Goal: Contribute content: Contribute content

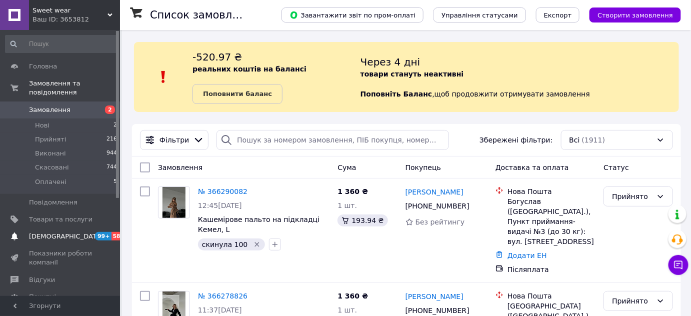
click at [77, 232] on span "[DEMOGRAPHIC_DATA]" at bounding box center [60, 236] width 63 height 9
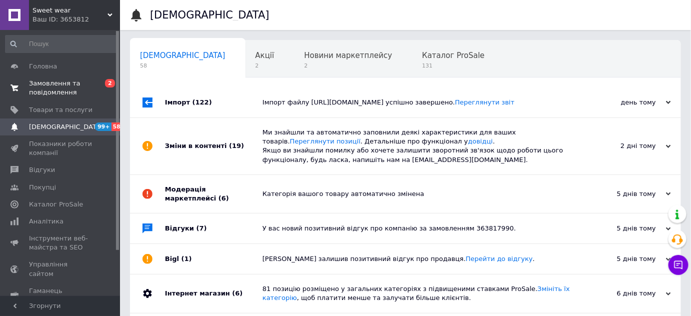
click at [43, 99] on link "Замовлення та повідомлення 0 2" at bounding box center [61, 88] width 123 height 26
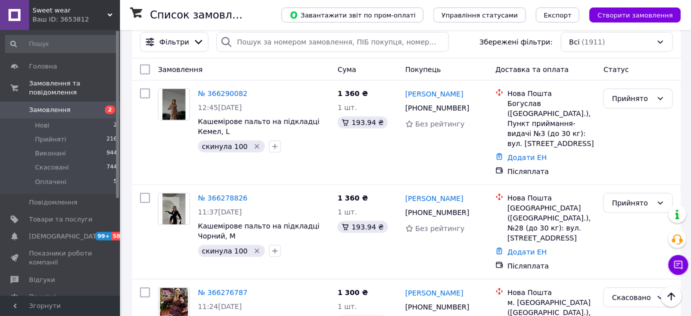
scroll to position [97, 0]
click at [47, 232] on span "[DEMOGRAPHIC_DATA]" at bounding box center [66, 236] width 74 height 9
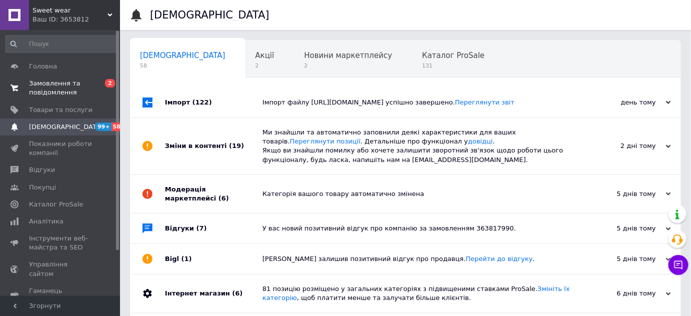
click at [36, 89] on span "Замовлення та повідомлення" at bounding box center [60, 88] width 63 height 18
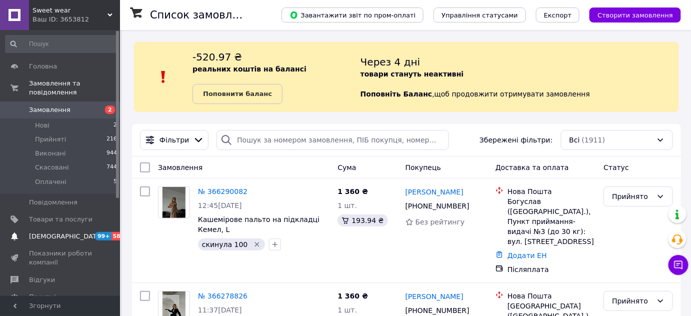
click at [53, 232] on span "[DEMOGRAPHIC_DATA]" at bounding box center [66, 236] width 74 height 9
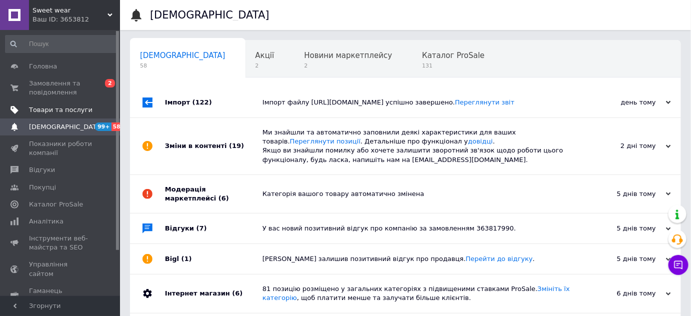
click at [41, 113] on span "Товари та послуги" at bounding box center [60, 109] width 63 height 9
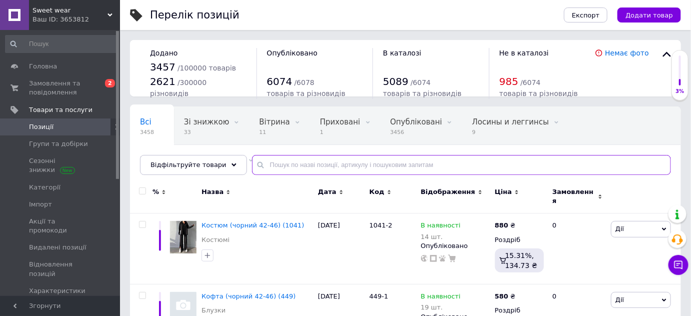
click at [282, 169] on input "text" at bounding box center [461, 165] width 419 height 20
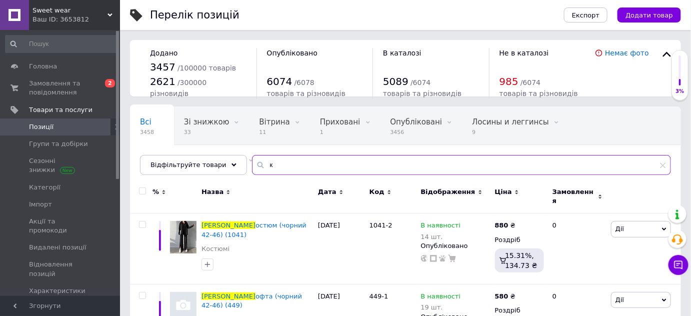
click at [276, 173] on input "к" at bounding box center [461, 165] width 419 height 20
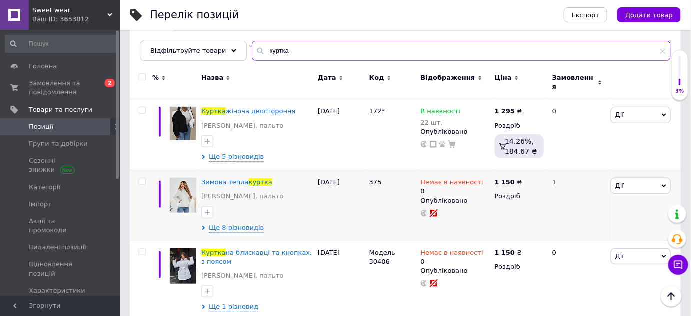
scroll to position [110, 0]
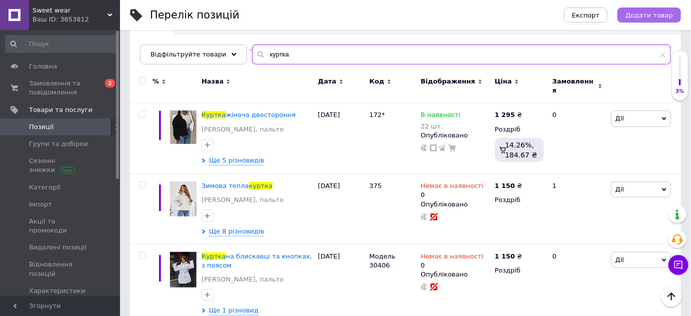
type input "куртка"
click at [642, 11] on span "Додати товар" at bounding box center [648, 14] width 47 height 7
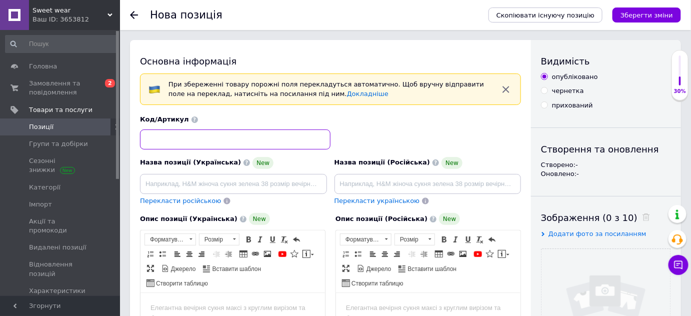
click at [230, 138] on input at bounding box center [235, 139] width 190 height 20
paste input "Мод. lu 081"
type input "Мод. lu 081"
click at [570, 232] on span "Додати фото за посиланням" at bounding box center [597, 233] width 98 height 7
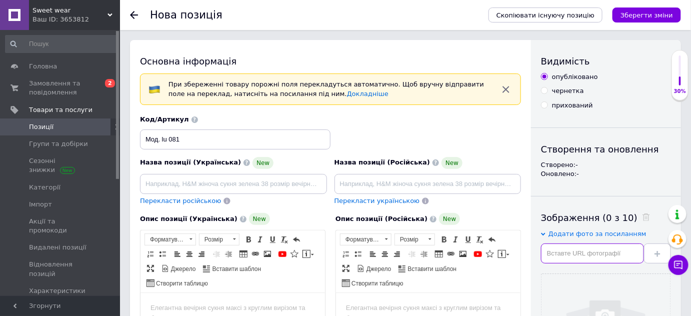
click at [562, 254] on input "text" at bounding box center [592, 253] width 103 height 20
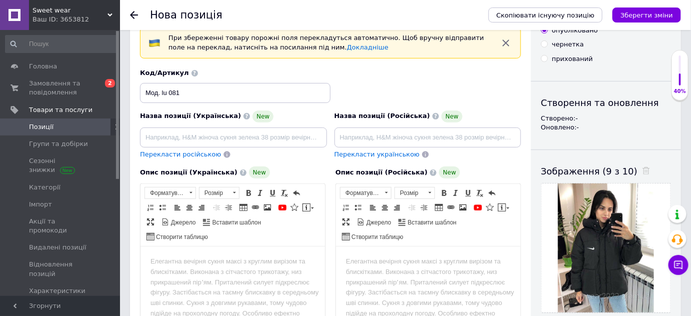
scroll to position [46, 0]
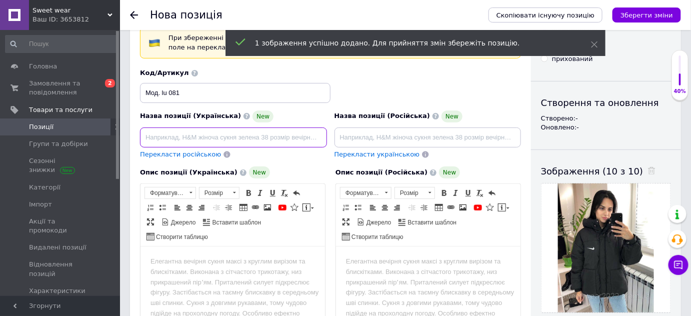
click at [276, 138] on input at bounding box center [233, 137] width 187 height 20
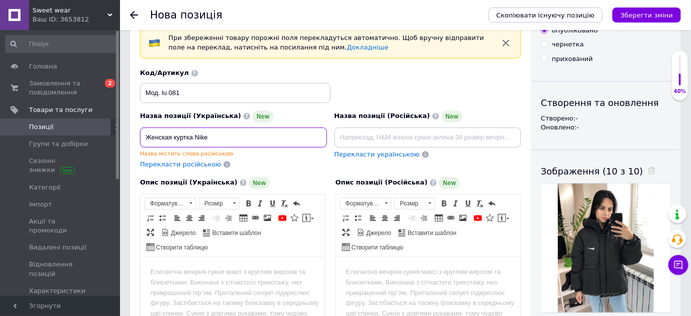
click at [244, 135] on input "Женская куртка Nike" at bounding box center [233, 137] width 187 height 20
drag, startPoint x: 244, startPoint y: 135, endPoint x: 228, endPoint y: 123, distance: 20.3
click at [228, 123] on div "Назва позиції (Українська) New Женская куртка Nike Назва містить слова російськ…" at bounding box center [233, 133] width 187 height 47
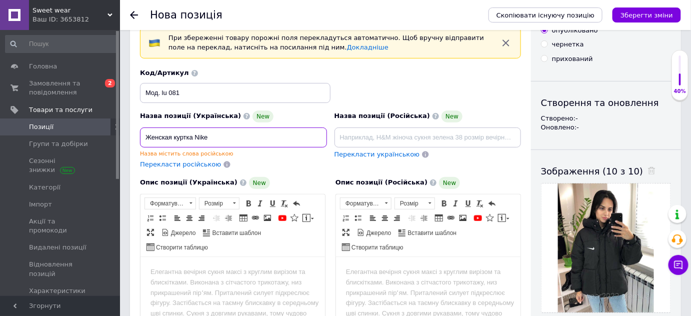
click at [218, 131] on input "Женская куртка Nike" at bounding box center [233, 137] width 187 height 20
click at [195, 142] on input "Женская куртка Nike" at bounding box center [233, 137] width 187 height 20
type input "Женская куртка Nike"
click at [194, 138] on input "Женская куртка Nike" at bounding box center [233, 137] width 187 height 20
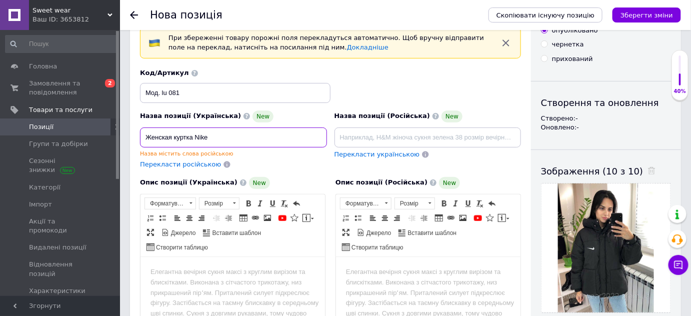
click at [194, 138] on input "Женская куртка Nike" at bounding box center [233, 137] width 187 height 20
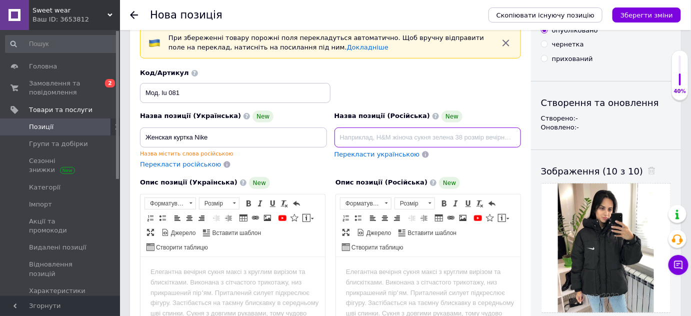
click at [397, 134] on input at bounding box center [427, 137] width 187 height 20
paste input "Женская куртка Nike"
type input "Женская куртка Nike"
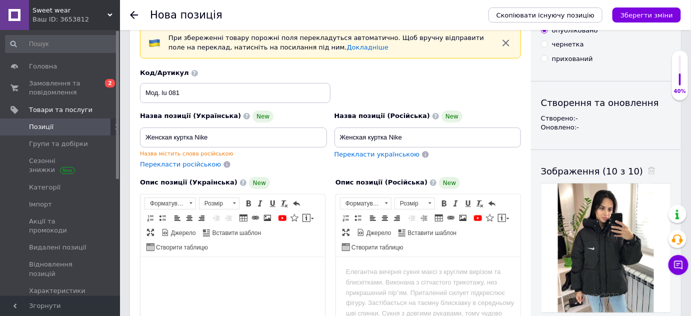
click at [246, 287] on html at bounding box center [232, 271] width 184 height 30
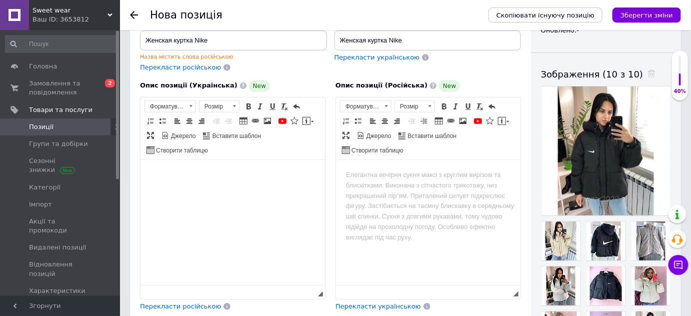
scroll to position [145, 0]
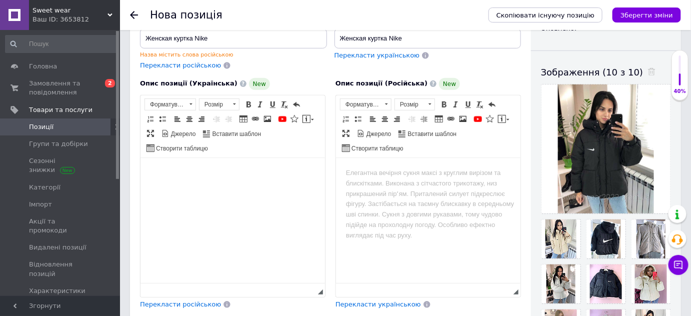
paste body "Редактор, 58FC3BAD-1542-471C-A491-972EBFE8D7BC"
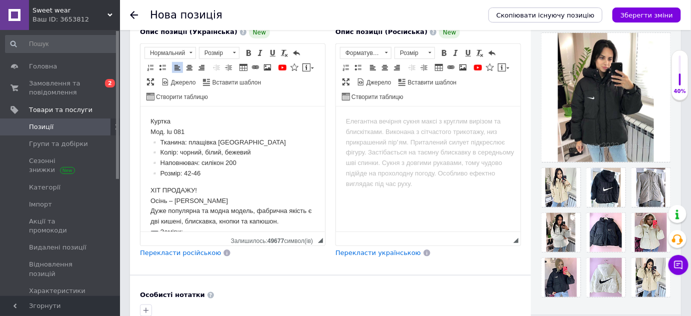
scroll to position [202, 0]
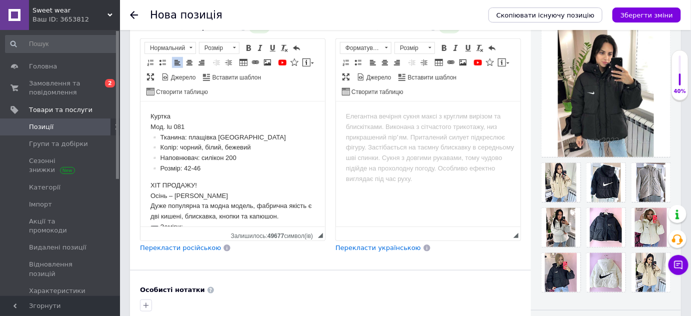
click at [354, 246] on span "Перекласти українською" at bounding box center [377, 247] width 85 height 7
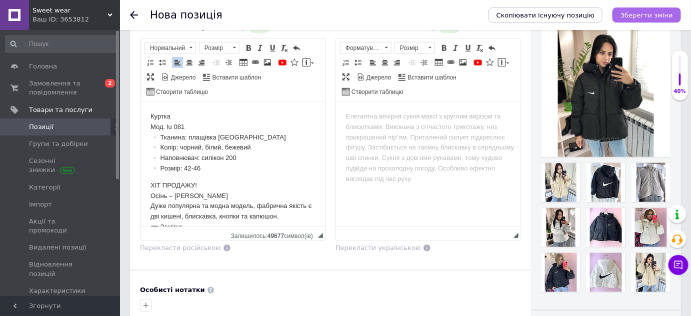
click at [650, 14] on icon "Зберегти зміни" at bounding box center [646, 14] width 52 height 7
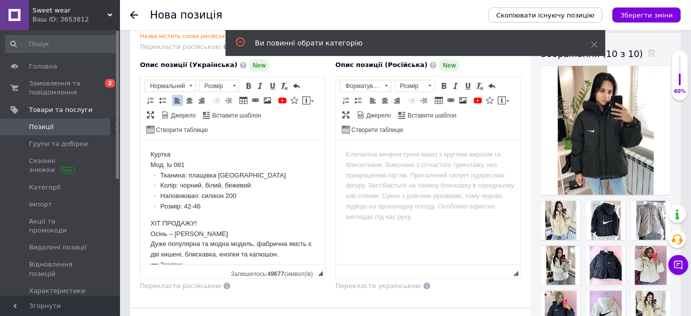
click at [487, 134] on span "Панель інструментів редактора Форматування Форматування Розмір Розмір Жирний Сп…" at bounding box center [428, 108] width 184 height 62
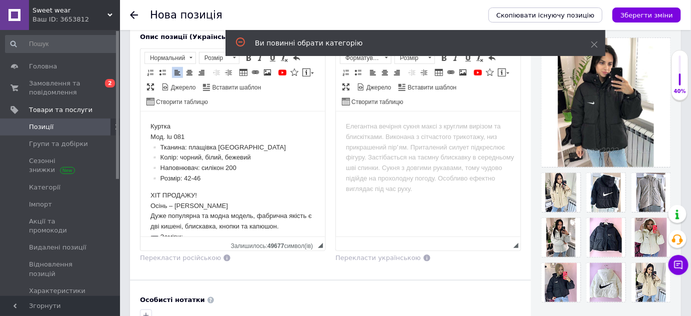
scroll to position [193, 0]
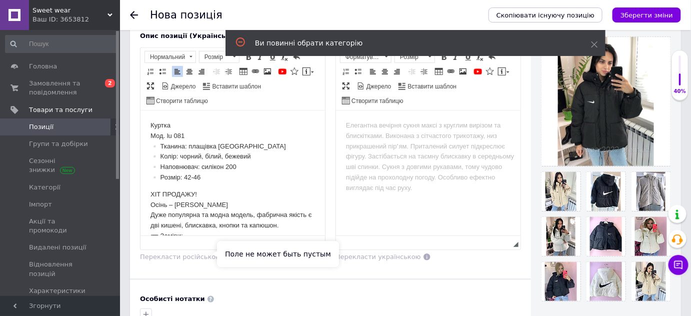
click at [182, 257] on span "Перекласти російською" at bounding box center [180, 256] width 81 height 7
click at [180, 256] on span "Перекласти російською" at bounding box center [180, 256] width 81 height 7
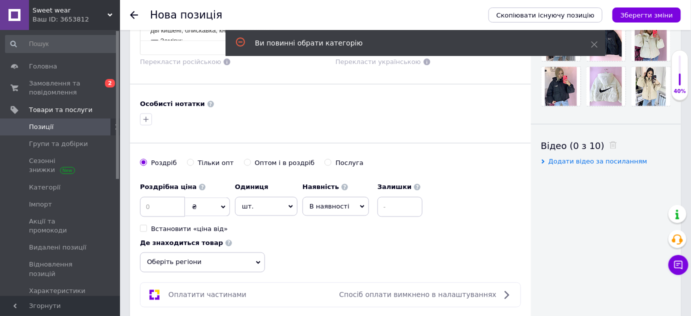
scroll to position [392, 0]
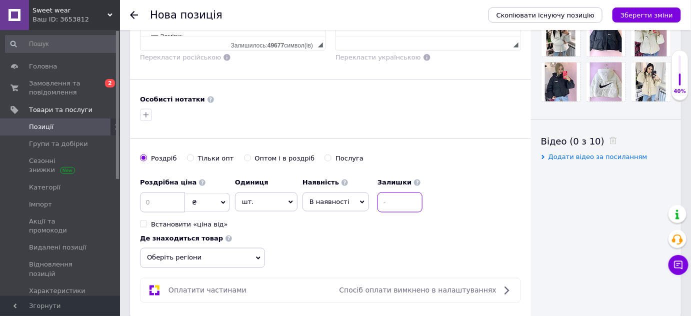
click at [403, 204] on input at bounding box center [399, 202] width 45 height 20
type input "22"
click at [153, 197] on input at bounding box center [162, 202] width 45 height 20
type input "1"
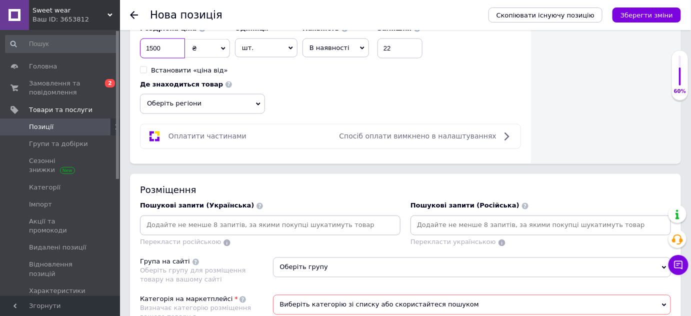
scroll to position [556, 0]
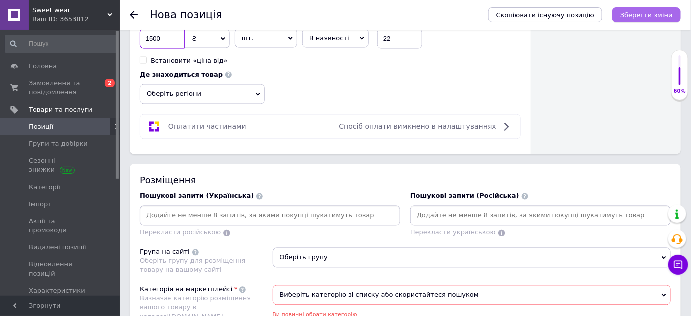
type input "1500"
click at [641, 12] on icon "Зберегти зміни" at bounding box center [646, 14] width 52 height 7
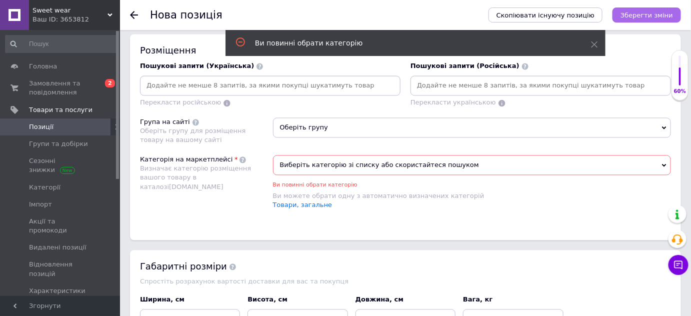
scroll to position [709, 0]
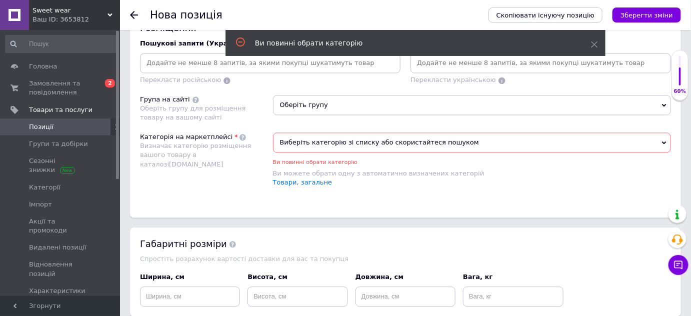
click at [374, 107] on span "Оберіть групу" at bounding box center [472, 105] width 398 height 20
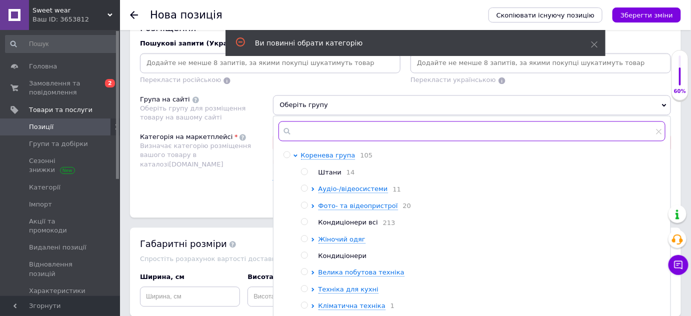
click at [326, 127] on input "text" at bounding box center [471, 131] width 387 height 20
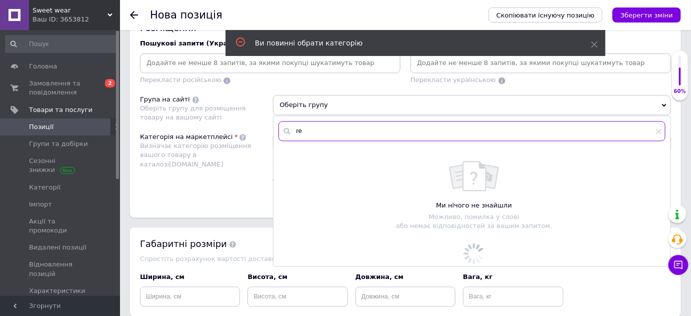
type input "r"
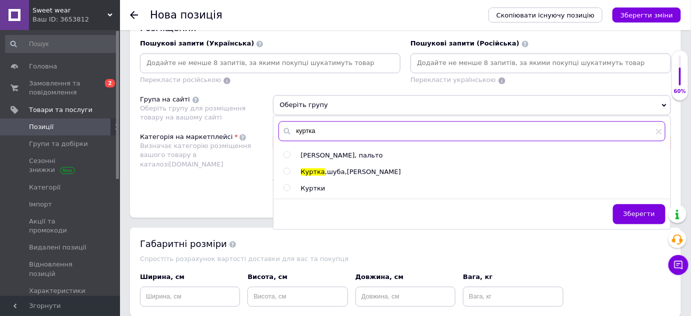
type input "куртка"
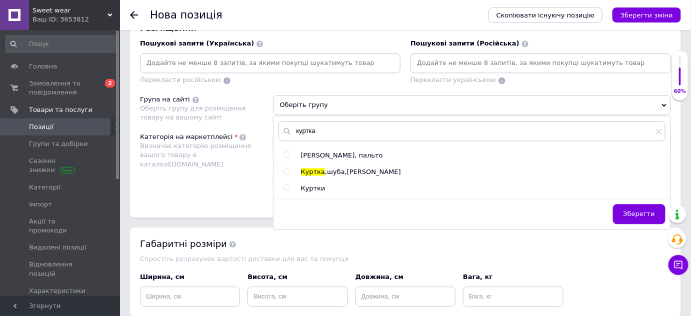
click at [287, 168] on input "radio" at bounding box center [286, 171] width 6 height 6
radio input "true"
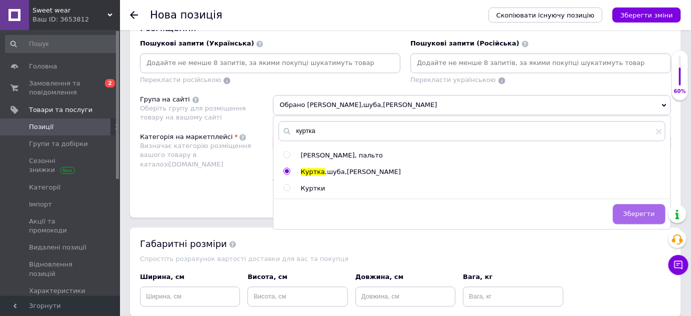
click at [653, 214] on button "Зберегти" at bounding box center [639, 214] width 52 height 20
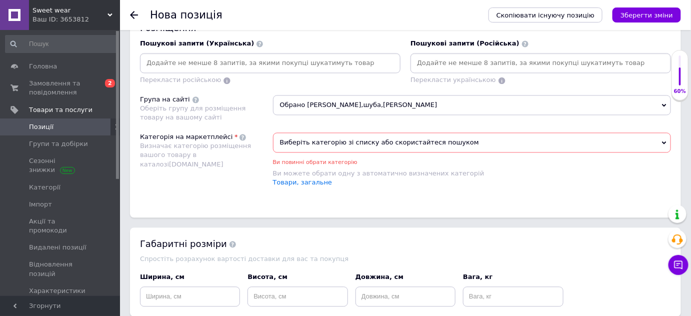
click at [397, 135] on span "Виберіть категорію зі списку або скористайтеся пошуком" at bounding box center [472, 142] width 398 height 20
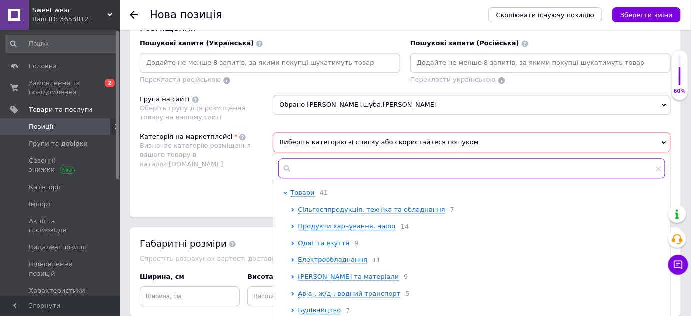
click at [310, 173] on input "text" at bounding box center [471, 168] width 387 height 20
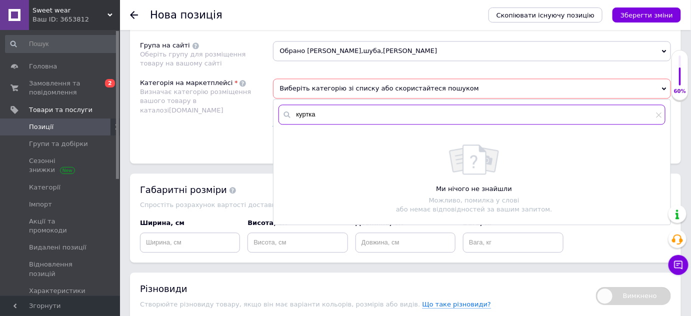
scroll to position [763, 0]
type input "к"
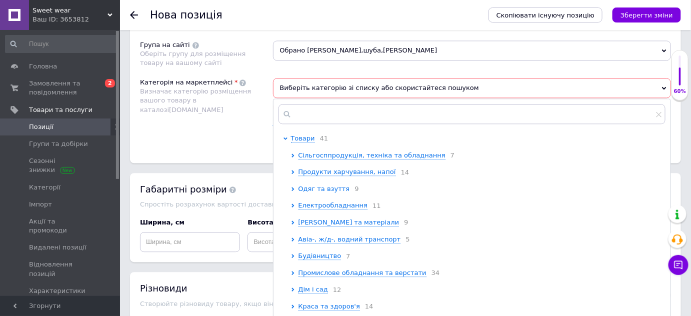
click at [304, 190] on span "Одяг та взуття" at bounding box center [323, 188] width 51 height 7
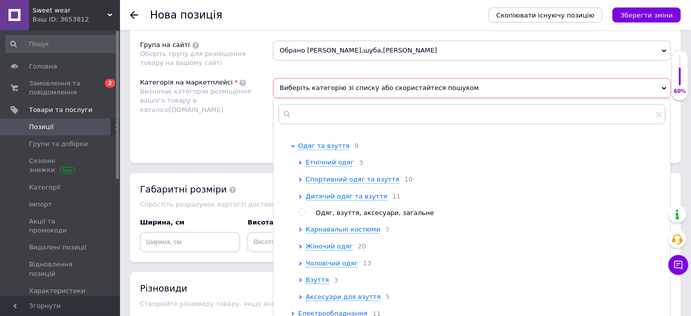
scroll to position [45, 0]
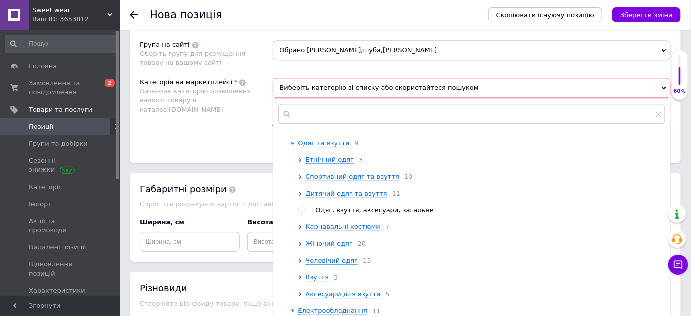
click at [337, 246] on span "Жіночий одяг" at bounding box center [329, 243] width 47 height 7
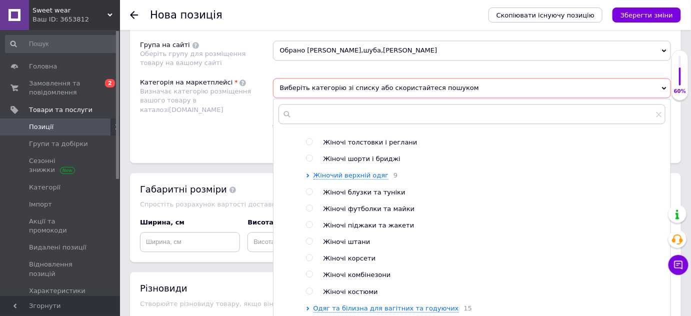
scroll to position [163, 0]
click at [354, 179] on span "Жіночий верхній одяг" at bounding box center [350, 175] width 75 height 7
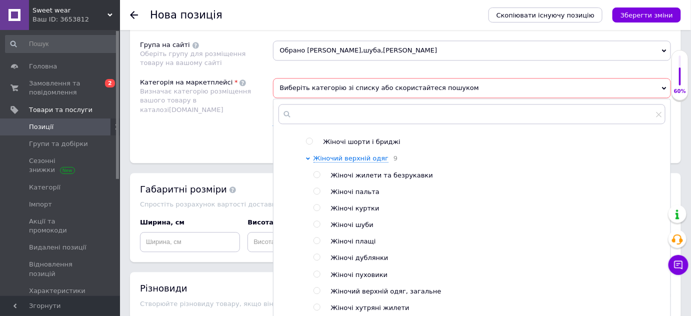
scroll to position [180, 0]
click at [316, 211] on input "radio" at bounding box center [316, 208] width 6 height 6
radio input "true"
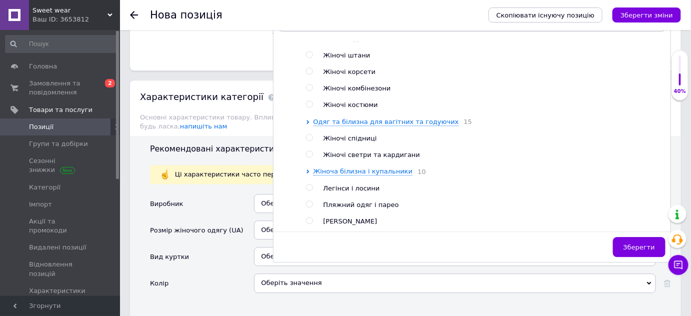
scroll to position [857, 0]
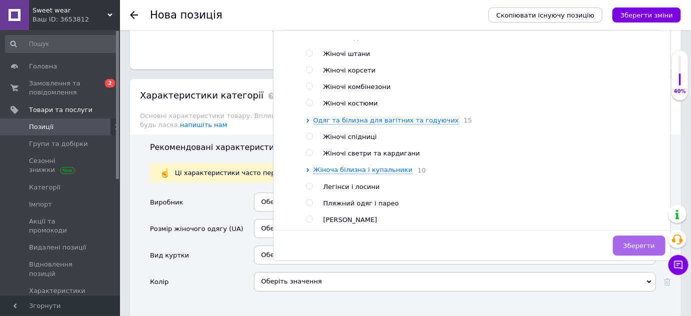
click at [645, 242] on span "Зберегти" at bounding box center [638, 245] width 31 height 7
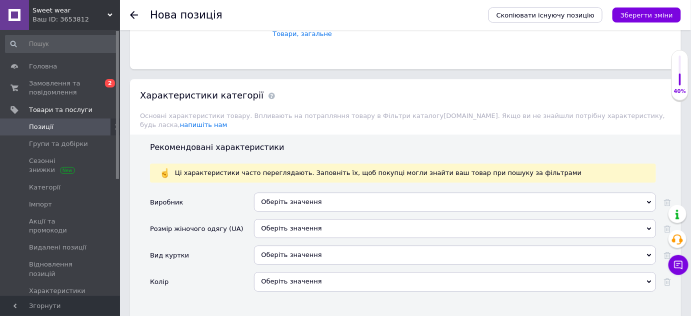
click at [392, 192] on div "Оберіть значення" at bounding box center [455, 201] width 402 height 19
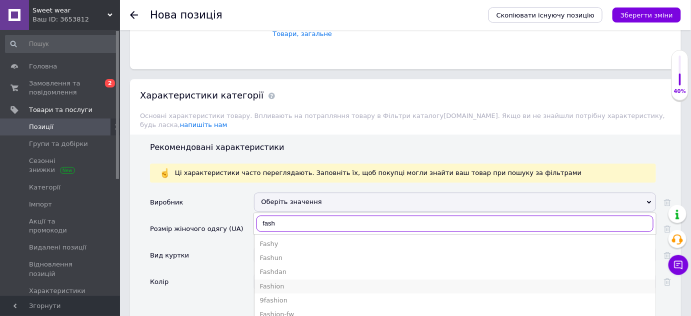
type input "fash"
click at [272, 282] on div "Fashion" at bounding box center [454, 286] width 391 height 9
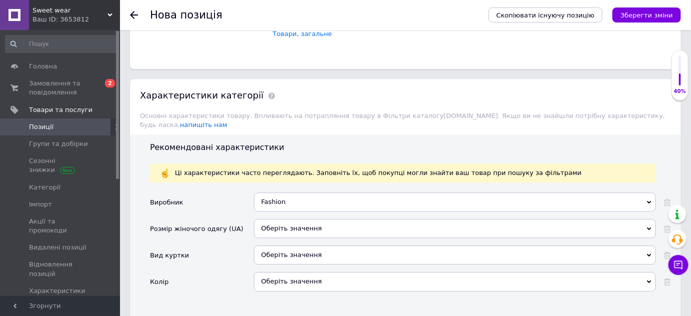
click at [283, 219] on div "Оберіть значення" at bounding box center [455, 228] width 402 height 19
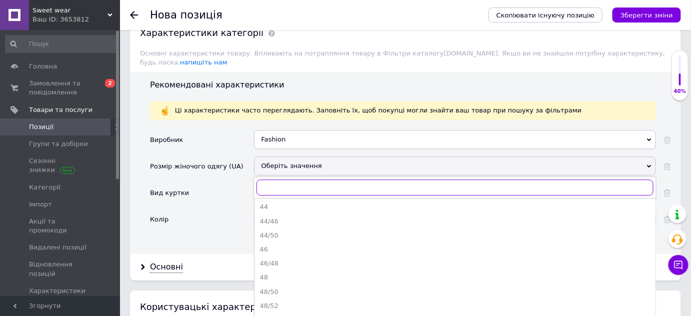
scroll to position [100, 0]
click at [273, 258] on div "46/48" at bounding box center [454, 262] width 391 height 9
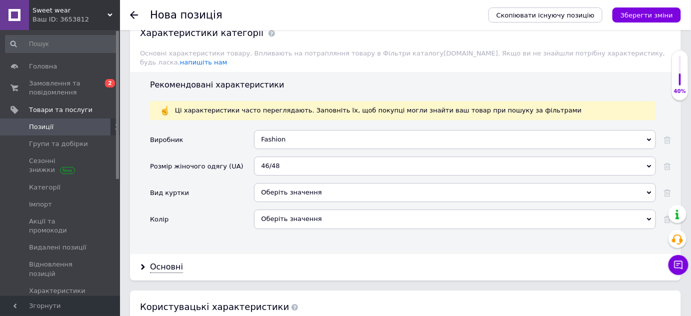
click at [331, 183] on div "Оберіть значення" at bounding box center [455, 192] width 402 height 19
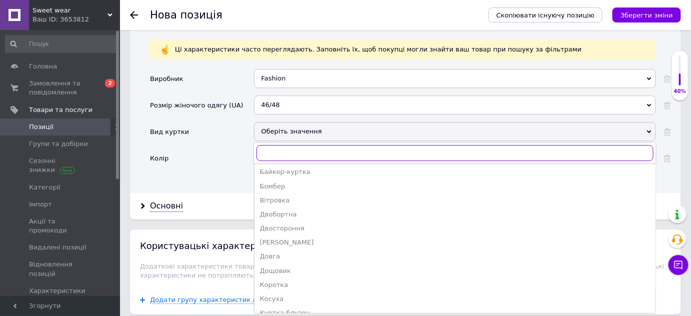
scroll to position [0, 0]
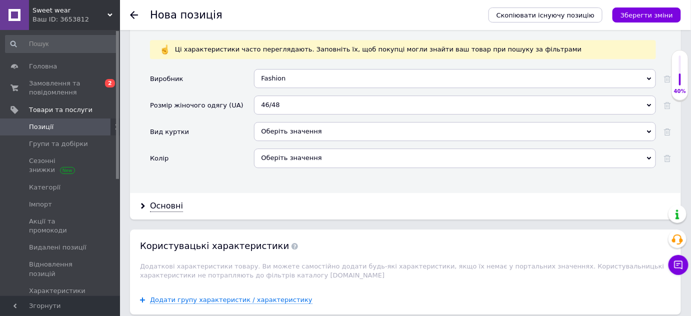
click at [218, 149] on div "Колір" at bounding box center [202, 161] width 104 height 26
click at [315, 148] on div "Оберіть значення" at bounding box center [455, 157] width 402 height 19
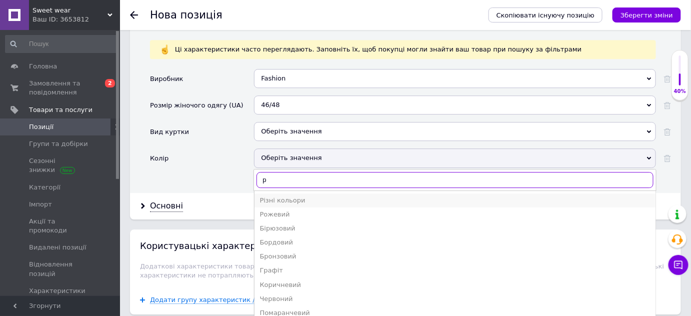
type input "р"
click at [317, 196] on div "Різні кольори" at bounding box center [454, 200] width 391 height 9
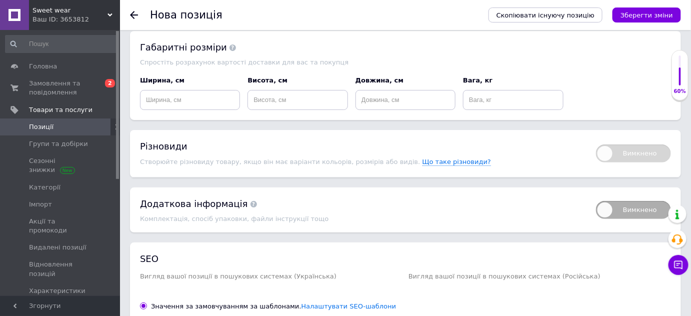
scroll to position [1275, 0]
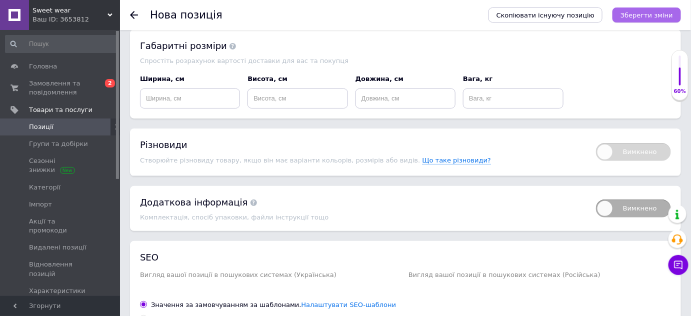
click at [646, 18] on icon "Зберегти зміни" at bounding box center [646, 14] width 52 height 7
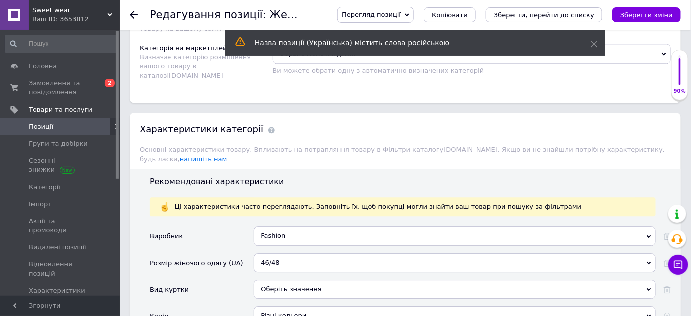
scroll to position [836, 0]
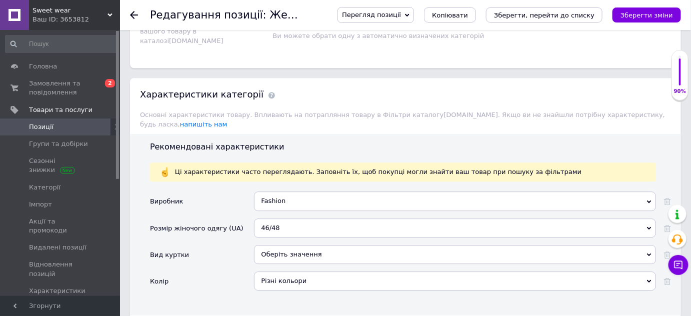
click at [360, 219] on div "46/48" at bounding box center [455, 227] width 402 height 19
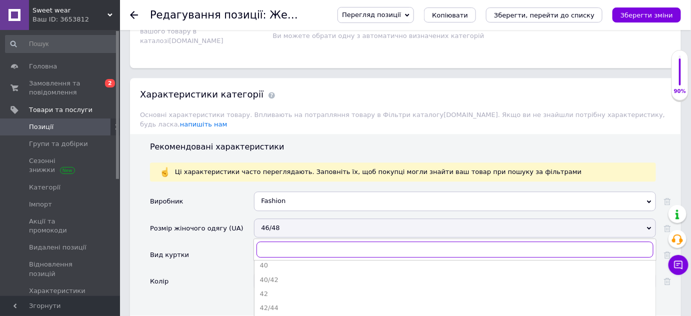
scroll to position [65, 0]
click at [294, 299] on div "42/46" at bounding box center [454, 303] width 391 height 9
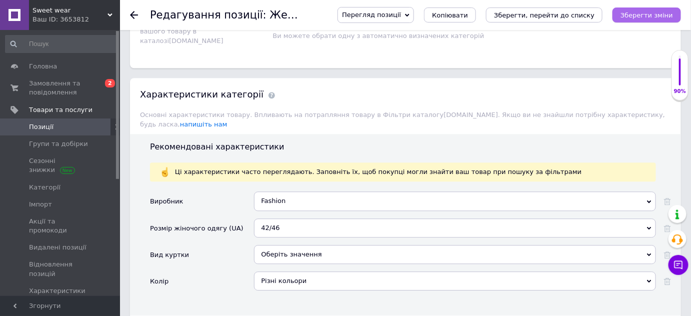
click at [624, 14] on button "Зберегти зміни" at bounding box center [646, 14] width 68 height 15
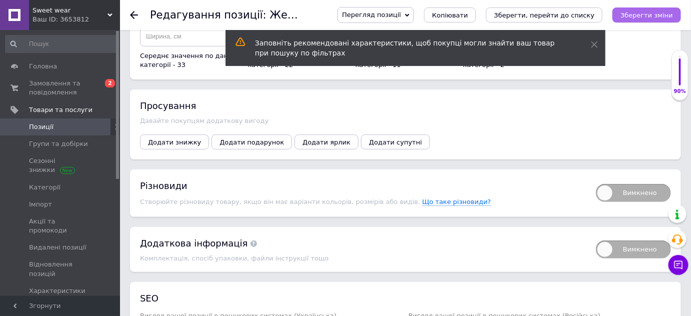
scroll to position [1317, 0]
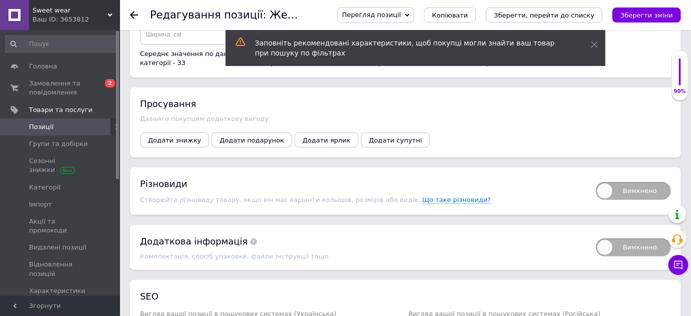
click at [594, 178] on div "Вимкнено" at bounding box center [628, 190] width 85 height 26
click at [614, 182] on span "Вимкнено" at bounding box center [633, 191] width 75 height 18
click at [596, 182] on input "Вимкнено" at bounding box center [592, 178] width 6 height 6
checkbox input "true"
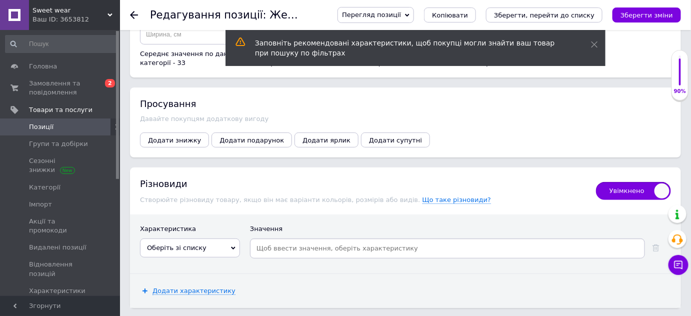
click at [212, 238] on span "Оберіть зі списку" at bounding box center [190, 247] width 100 height 19
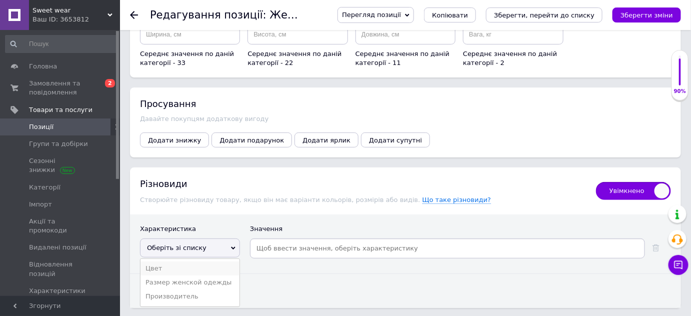
click at [178, 261] on li "Цвет" at bounding box center [189, 268] width 99 height 14
click at [177, 287] on span "Додати характеристику" at bounding box center [193, 291] width 83 height 8
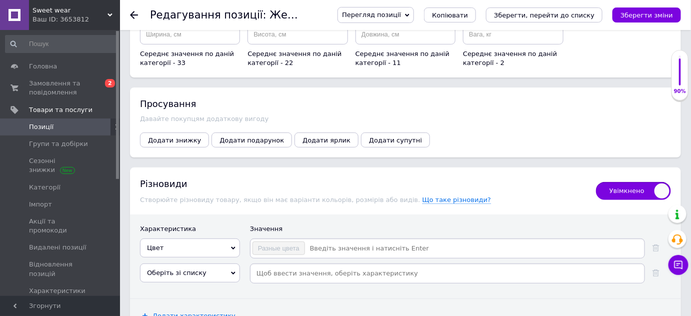
click at [174, 264] on span "Оберіть зі списку" at bounding box center [190, 272] width 100 height 19
click at [168, 286] on li "Размер женской одежды" at bounding box center [189, 293] width 99 height 14
click at [389, 241] on input at bounding box center [473, 248] width 337 height 15
type input "чёрный"
type input "белый"
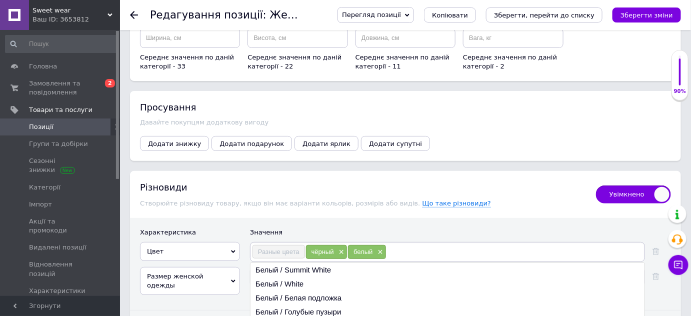
scroll to position [1410, 0]
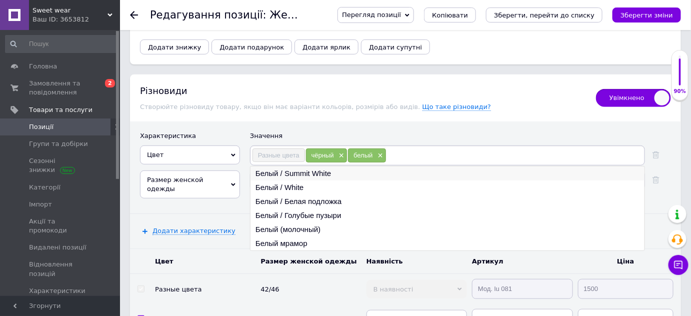
click at [408, 166] on li "Белый / Summit White" at bounding box center [447, 173] width 394 height 14
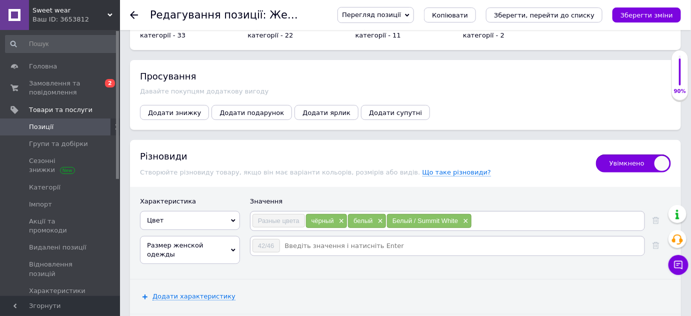
scroll to position [1359, 0]
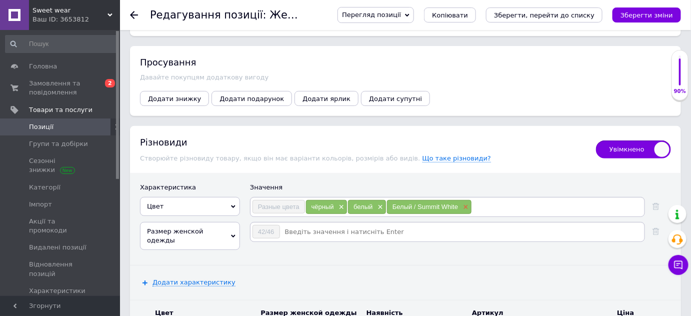
click at [463, 203] on span "×" at bounding box center [464, 207] width 8 height 8
click at [436, 199] on input at bounding box center [514, 206] width 256 height 15
type input "бежевый"
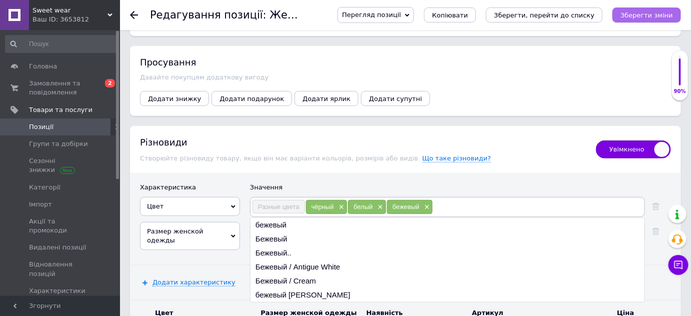
click at [639, 16] on icon "Зберегти зміни" at bounding box center [646, 14] width 52 height 7
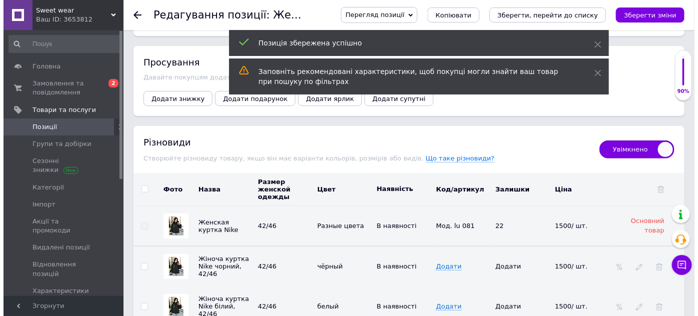
scroll to position [1408, 0]
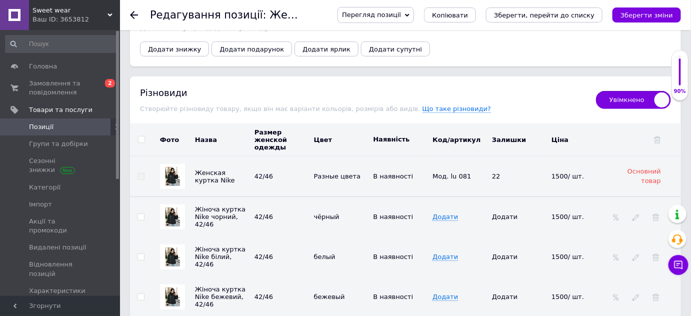
click at [163, 244] on div at bounding box center [172, 256] width 25 height 25
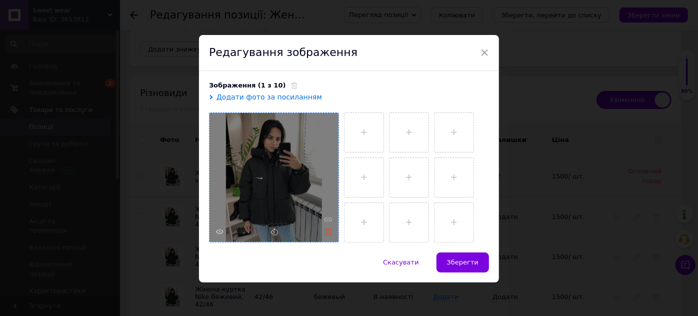
click at [327, 229] on use at bounding box center [327, 231] width 7 height 7
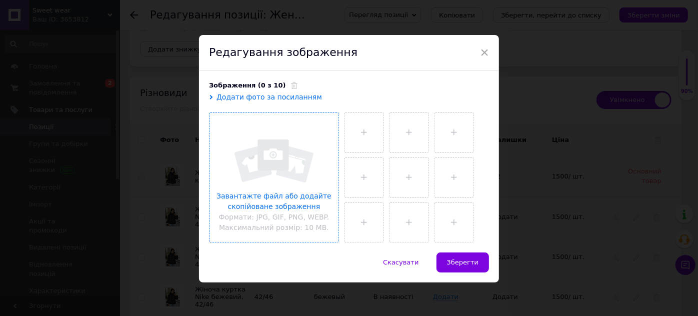
click at [302, 98] on span "Додати фото за посиланням" at bounding box center [268, 97] width 105 height 8
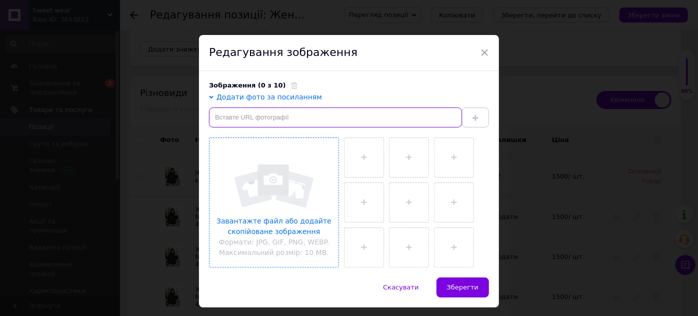
click at [302, 109] on input "text" at bounding box center [335, 117] width 253 height 20
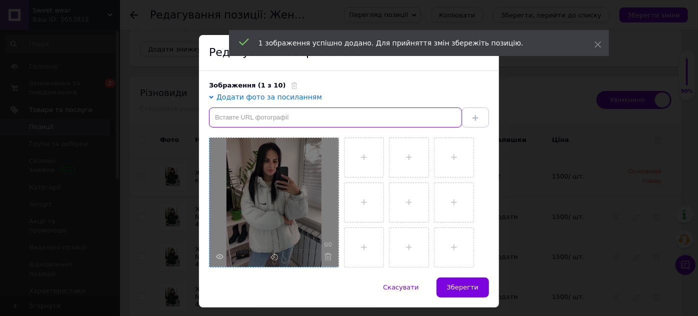
scroll to position [25, 0]
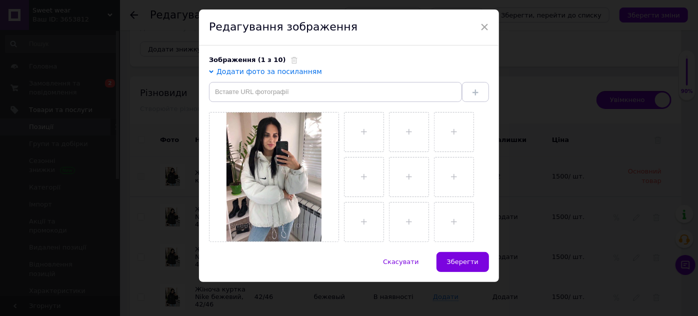
click at [340, 202] on ul at bounding box center [414, 174] width 150 height 135
click at [460, 263] on span "Зберегти" at bounding box center [462, 261] width 31 height 7
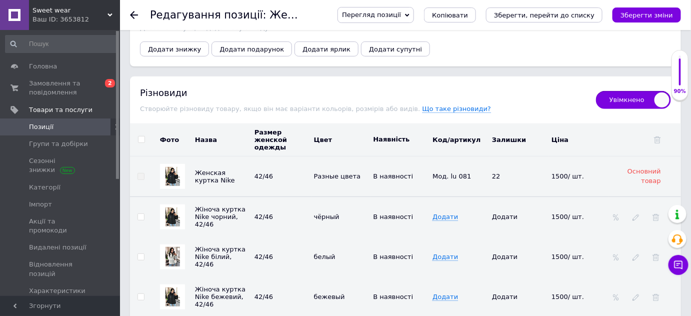
click at [167, 287] on img at bounding box center [172, 296] width 14 height 19
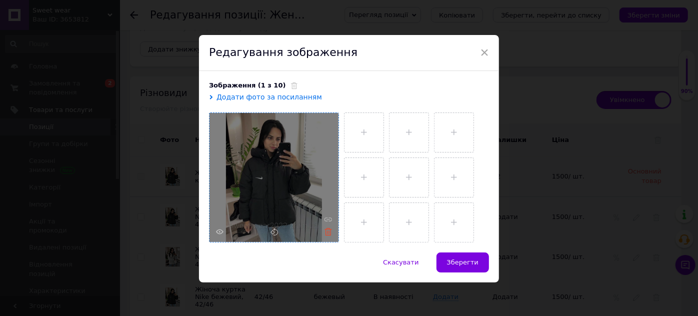
click at [324, 234] on icon at bounding box center [327, 231] width 7 height 7
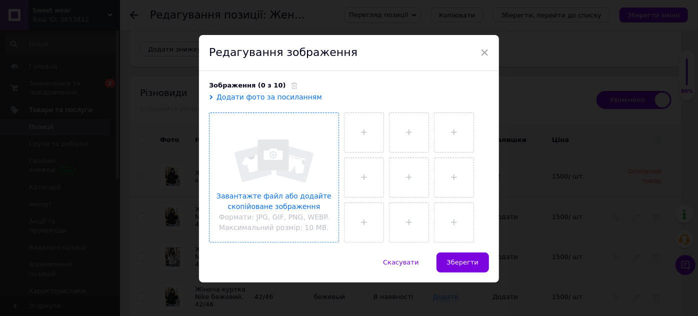
click at [279, 93] on span "Додати фото за посиланням" at bounding box center [268, 97] width 105 height 8
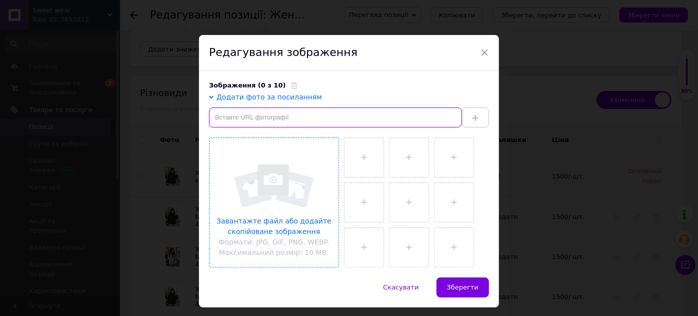
click at [283, 121] on input "text" at bounding box center [335, 117] width 253 height 20
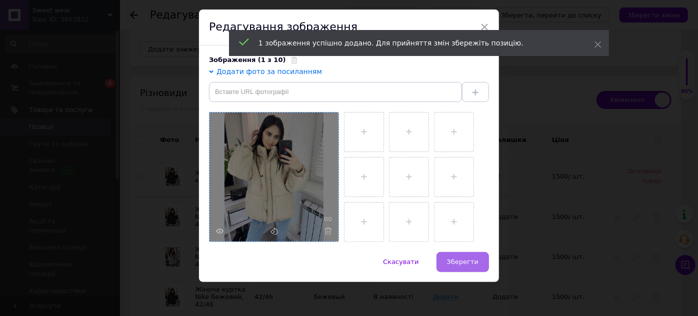
click at [468, 258] on span "Зберегти" at bounding box center [462, 261] width 31 height 7
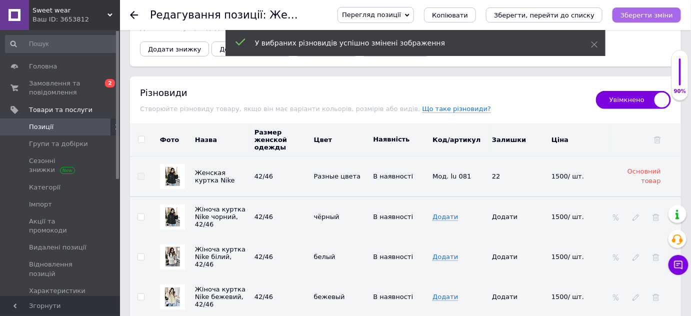
click at [631, 17] on icon "Зберегти зміни" at bounding box center [646, 14] width 52 height 7
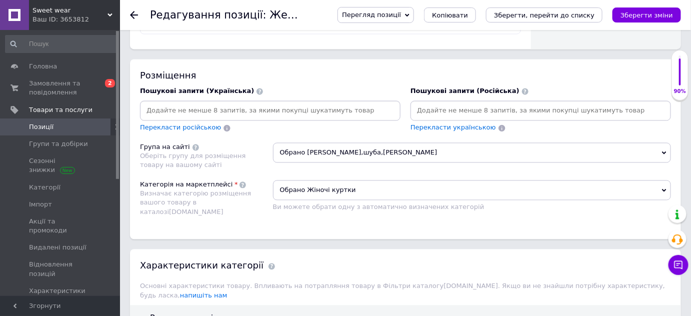
scroll to position [664, 0]
click at [660, 16] on icon "Зберегти зміни" at bounding box center [646, 14] width 52 height 7
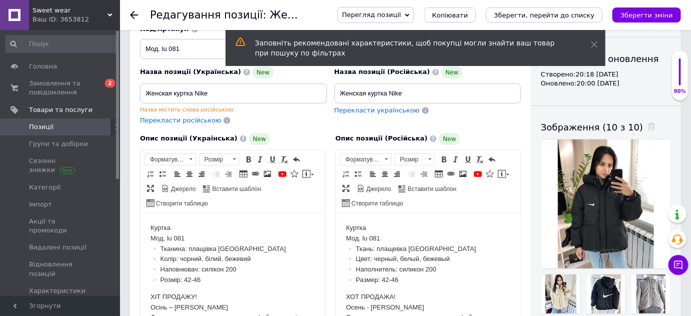
scroll to position [0, 0]
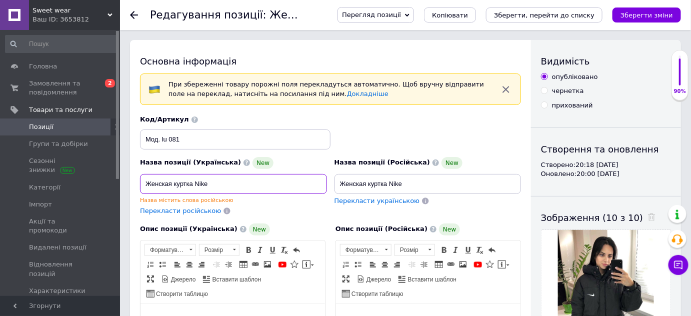
click at [214, 181] on input "Женская куртка Nike" at bounding box center [233, 184] width 187 height 20
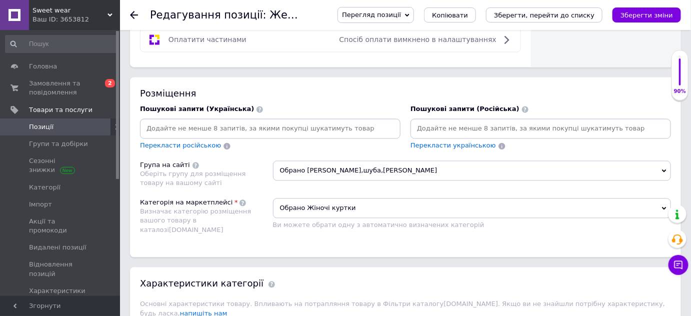
scroll to position [658, 0]
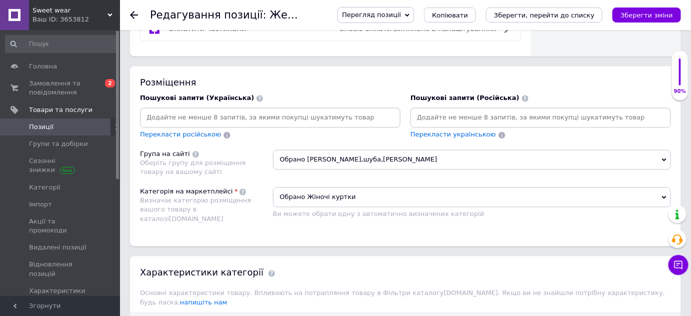
click at [464, 111] on input at bounding box center [540, 117] width 256 height 15
paste input "Женская куртка Nike"
type input "Женская куртка Nike"
paste input "Женская куртка Nike"
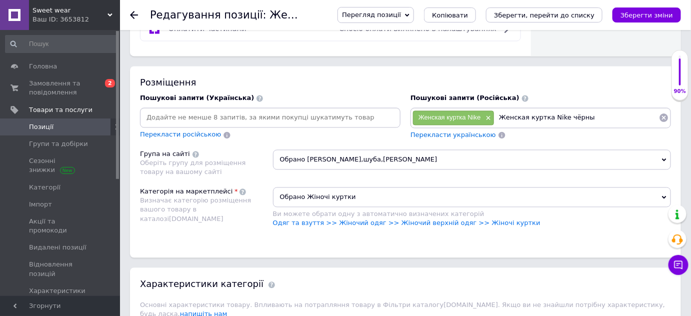
type input "Женская куртка Nike чёрный"
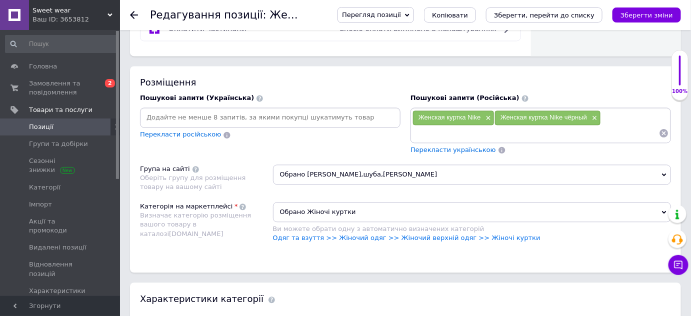
paste input "Женская куртка Nike"
type input "Женская куртка Nike чёрная"
paste input "Женская куртка Nike"
type input "Женская куртка Nike белый"
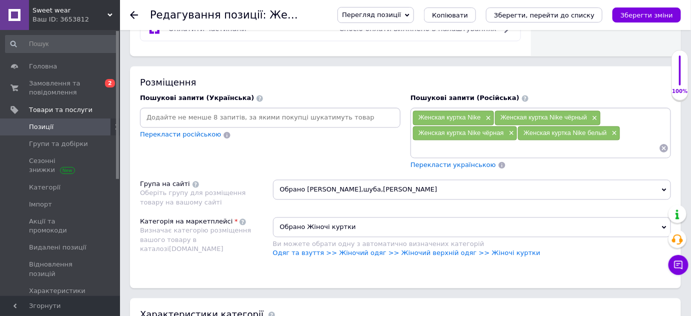
paste input "Женская куртка Nike"
type input "Женская куртка Nike белая"
paste input "Женская куртка Nike"
type input "Женская куртка Nike бежевый"
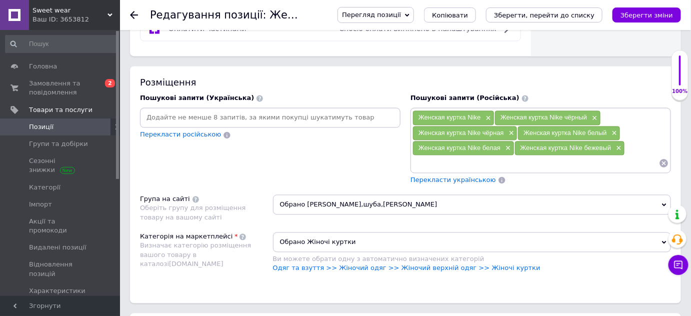
paste input "Женская куртка Nike"
type input "Женская куртка Nike беж"
paste input "Женская куртка Nike"
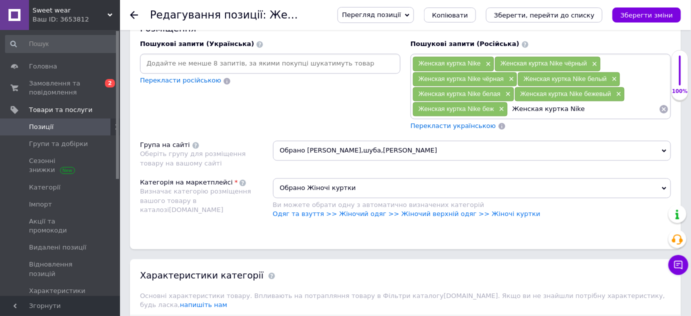
scroll to position [712, 0]
type input "Женская куртка Nike плащевка"
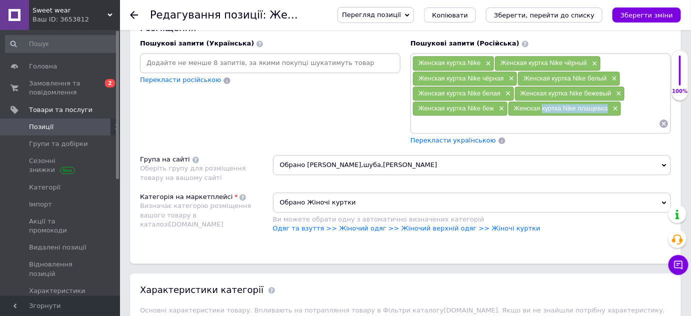
drag, startPoint x: 542, startPoint y: 103, endPoint x: 609, endPoint y: 103, distance: 66.5
click at [609, 103] on div "Женская куртка Nike плащевка ×" at bounding box center [564, 108] width 112 height 14
copy span "куртка Nike плащевка"
click at [507, 126] on div "Женская куртка Nike × Женская куртка Nike чёрный × Женская куртка Nike чёрная ×…" at bounding box center [540, 93] width 260 height 80
click at [504, 125] on div "Женская куртка Nike × Женская куртка Nike чёрный × Женская куртка Nike чёрная ×…" at bounding box center [540, 93] width 260 height 80
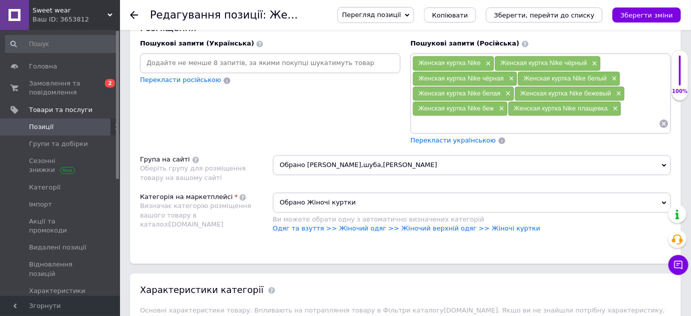
click at [487, 123] on input at bounding box center [535, 123] width 246 height 15
paste input "куртка Nike плащевка"
type input "куртка Nike плащевка"
paste input "куртка Nike плащевка"
type input "куртка Nike"
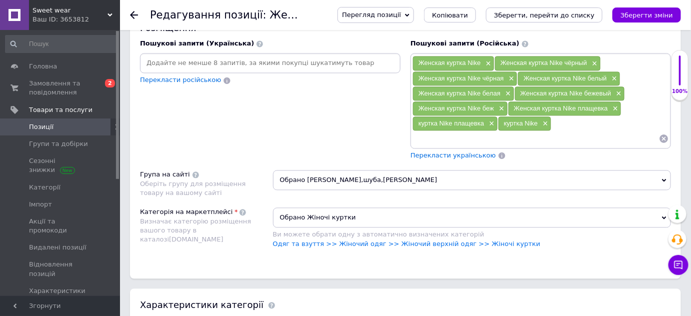
paste input "куртка Nike плащевка"
type input "куртка Nike плащевка женская"
paste input "куртка Nike плащевка"
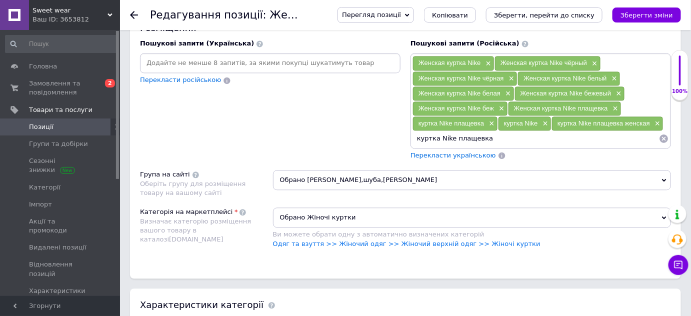
click at [487, 123] on div "куртка Nike плащевка ×" at bounding box center [455, 123] width 84 height 14
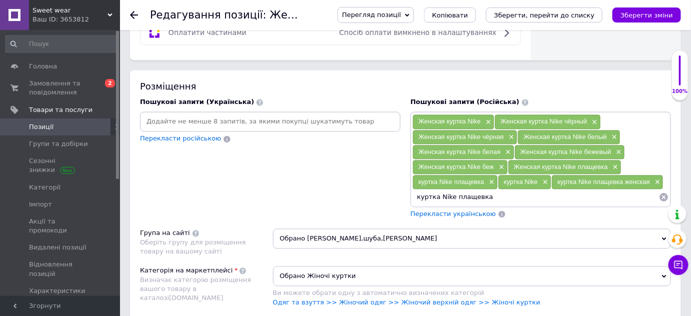
scroll to position [653, 0]
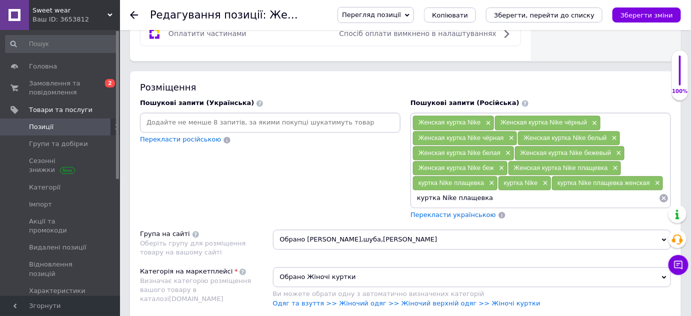
click at [507, 191] on input "куртка Nike плащевка" at bounding box center [535, 197] width 246 height 15
type input "куртка Nike плащевка чёрная"
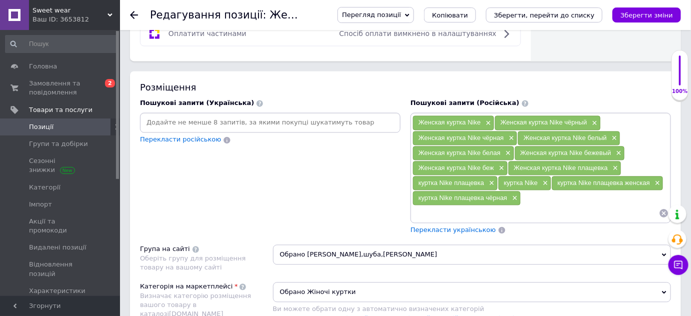
paste input "куртка Nike плащевка"
type input "куртка Nike плащевка белая"
paste input "куртка Nike плащевка"
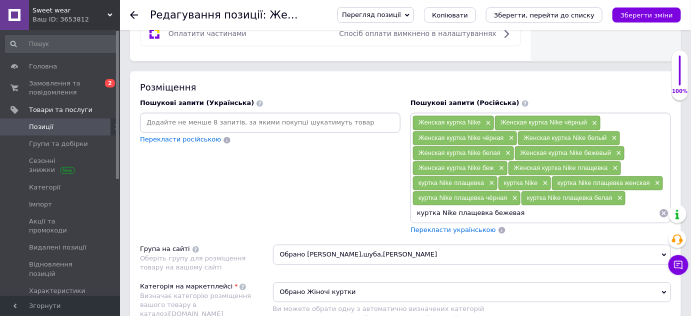
type input "куртка Nike плащевка бежевая"
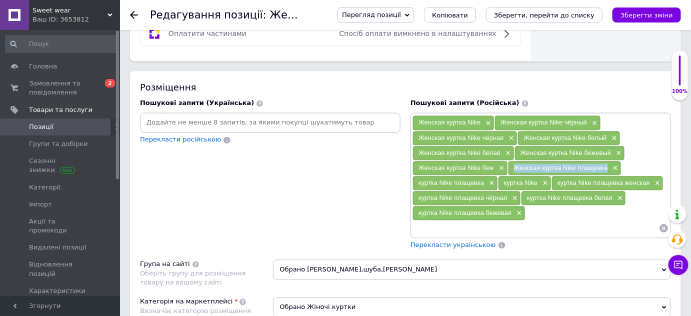
drag, startPoint x: 510, startPoint y: 159, endPoint x: 609, endPoint y: 163, distance: 98.5
click at [609, 163] on div "Женская куртка Nike плащевка ×" at bounding box center [564, 168] width 112 height 14
copy span "Женская куртка Nike плащевка"
click at [494, 221] on input at bounding box center [535, 227] width 246 height 15
paste input "Женская куртка Nike плащевка"
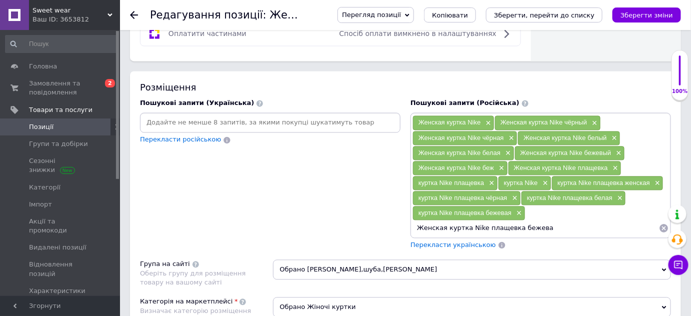
type input "Женская куртка Nike плащевка бежевая"
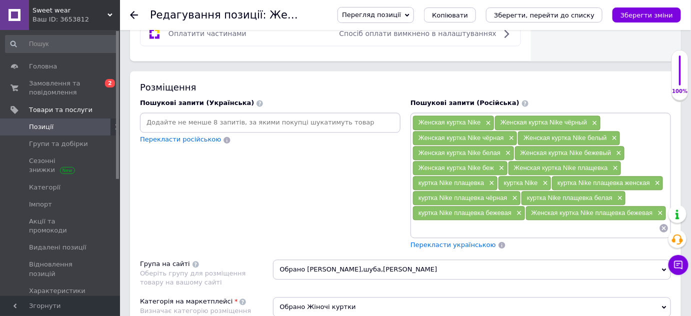
paste input "Женская куртка Nike плащевка"
type input "Женская куртка Nike плащевка белая"
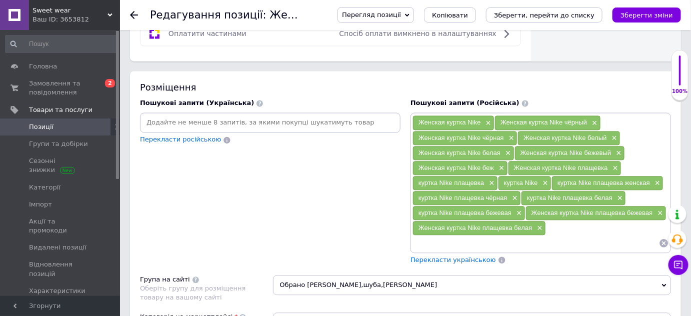
paste input "Женская куртка Nike плащевка"
type input "Женская куртка Nike плащевка чёрная"
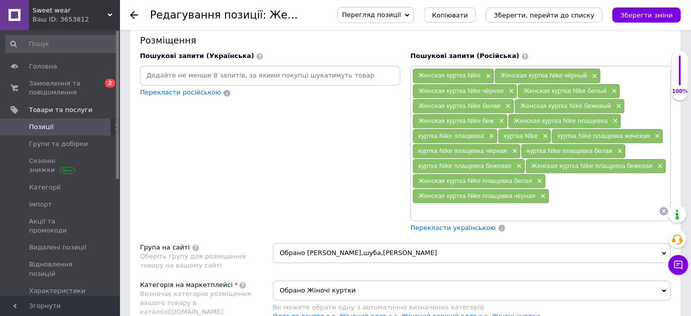
scroll to position [697, 0]
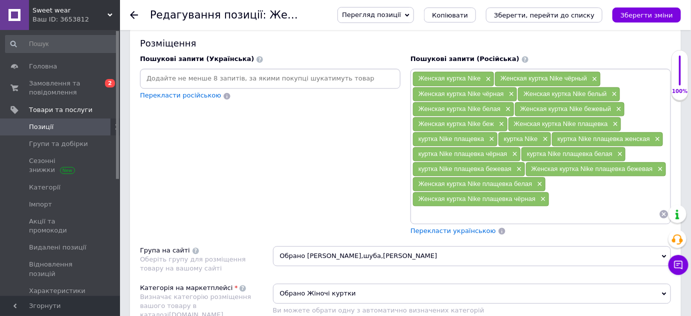
click at [156, 93] on span "Перекласти російською" at bounding box center [180, 94] width 81 height 7
click at [433, 227] on span "Перекласти українською" at bounding box center [452, 230] width 85 height 7
click at [434, 227] on span "Перекласти українською" at bounding box center [452, 230] width 85 height 7
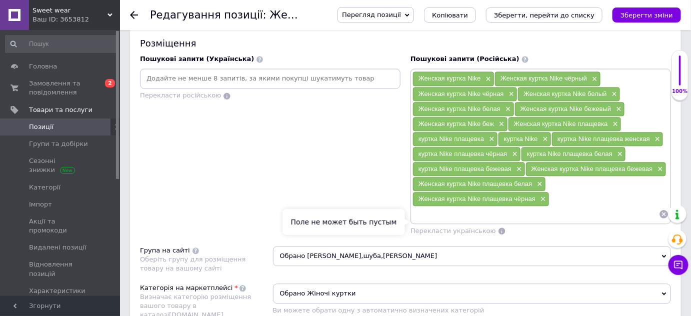
click at [434, 227] on span "Перекласти українською" at bounding box center [452, 230] width 85 height 7
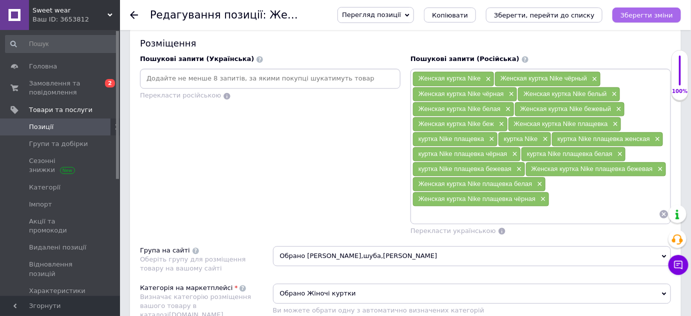
click at [659, 14] on icon "Зберегти зміни" at bounding box center [646, 14] width 52 height 7
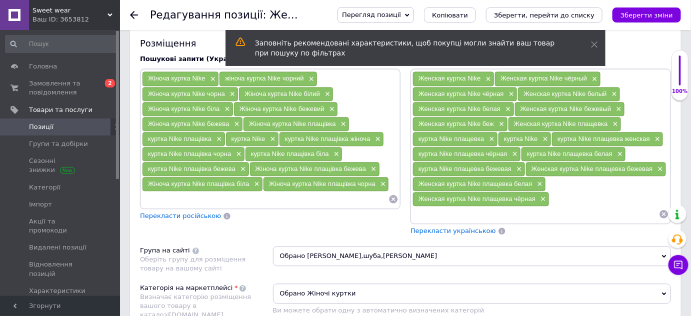
click at [432, 206] on input at bounding box center [535, 213] width 246 height 15
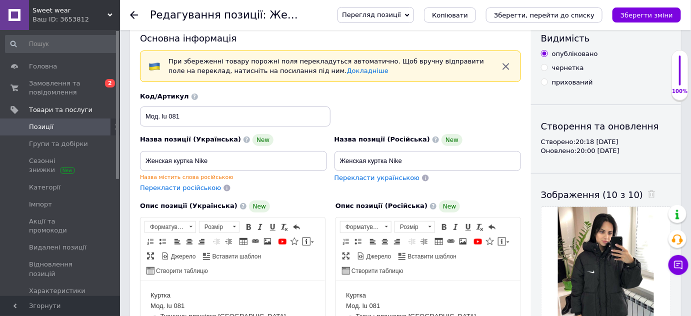
scroll to position [13, 0]
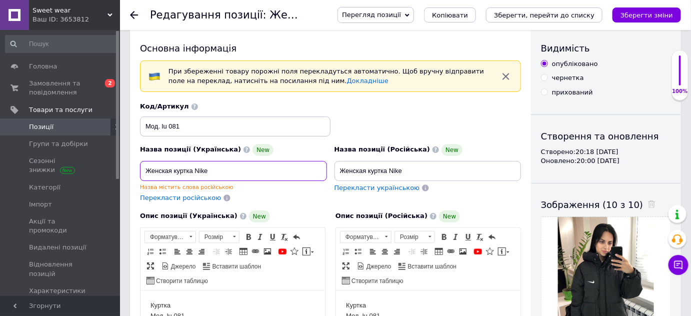
click at [244, 170] on input "Женская куртка Nike" at bounding box center [233, 171] width 187 height 20
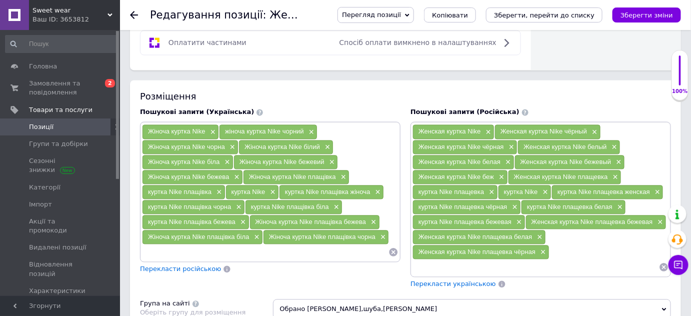
scroll to position [648, 0]
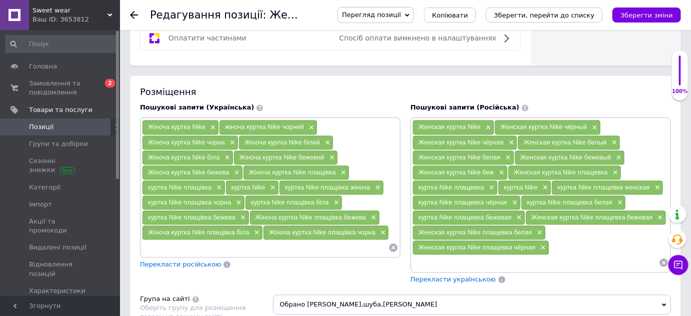
click at [437, 256] on input at bounding box center [535, 262] width 246 height 15
paste input "Женская куртка Nike"
type input "Женская куртка Nike оверсайз"
paste input "Женская куртка Nike"
type input "Женская куртка Nike чёрная"
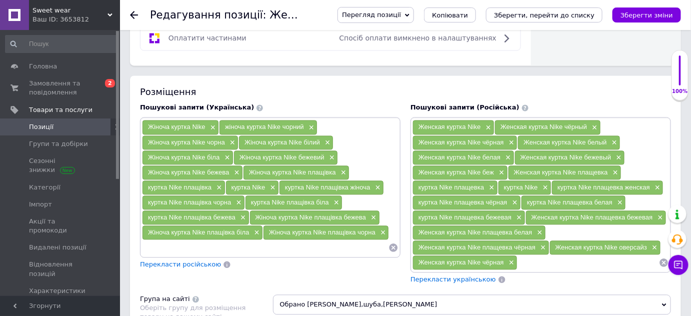
paste input "Женская куртка Nike"
type input "Женская куртка Nike белая"
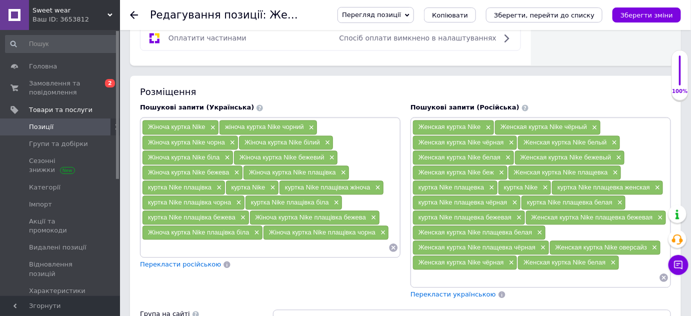
paste input "Женская куртка Nike"
type input "Женская куртка Nike беж"
paste input "Женская куртка Nike"
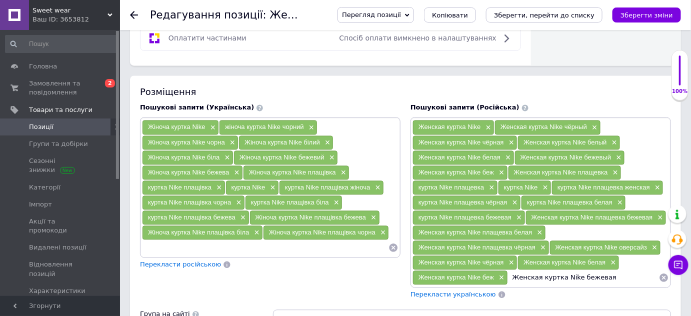
type input "Женская куртка Nike бежевая"
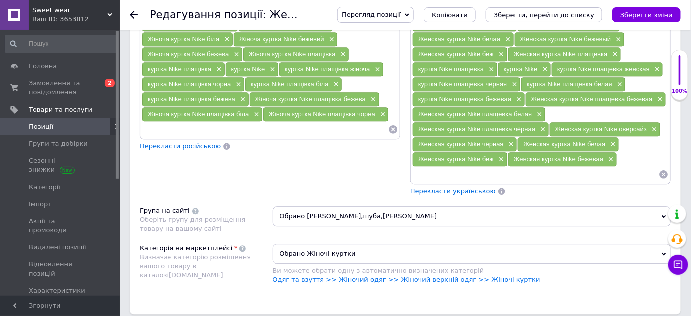
scroll to position [766, 0]
drag, startPoint x: 532, startPoint y: 89, endPoint x: 625, endPoint y: 92, distance: 92.5
click at [625, 95] on span "Женская куртка Nike плащевка бежевая" at bounding box center [591, 98] width 121 height 7
copy span "Женская куртка Nike плащевка"
click at [434, 167] on input at bounding box center [535, 174] width 246 height 15
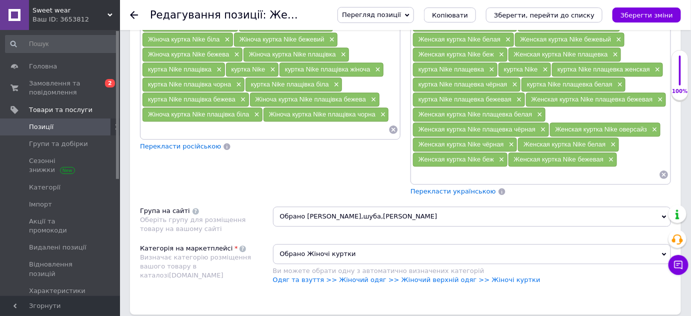
click at [434, 167] on input at bounding box center [535, 174] width 246 height 15
paste input "Женская куртка Nike плащевка"
type input "Женская куртка Nike плащевка [GEOGRAPHIC_DATA]"
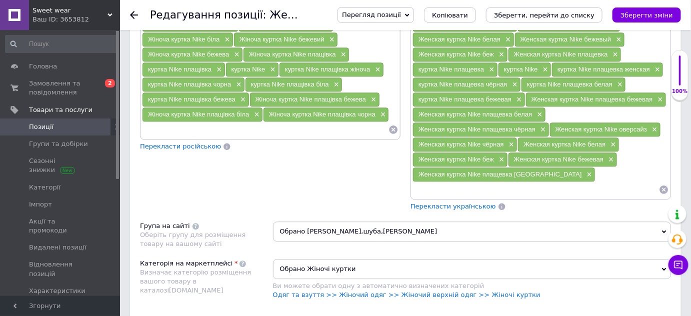
paste input "Женская куртка Nike плащевка"
type input "Женская куртка Nike плащевка беж"
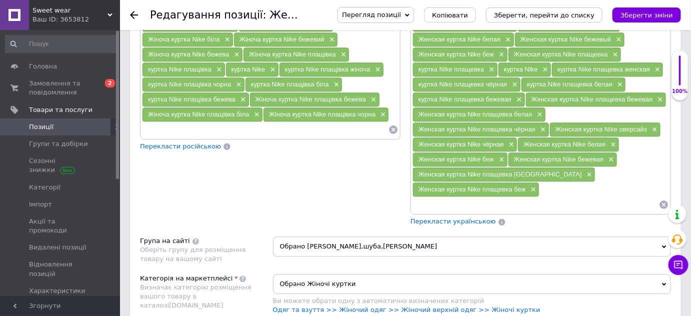
paste input "Женская куртка Nike плащевка"
type input "Женская куртка Nike плащевка бежевый"
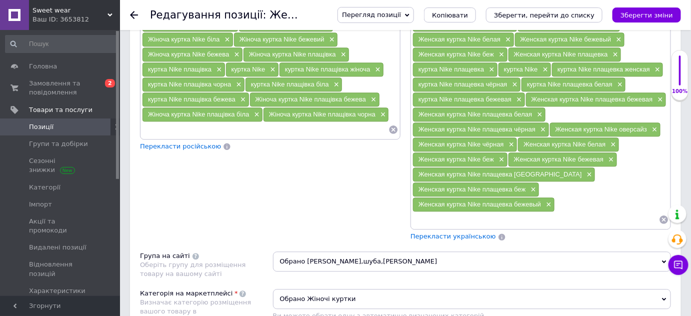
paste input "Женская куртка Nike плащевка"
type input "Женская куртка Nike плащевка чёрный"
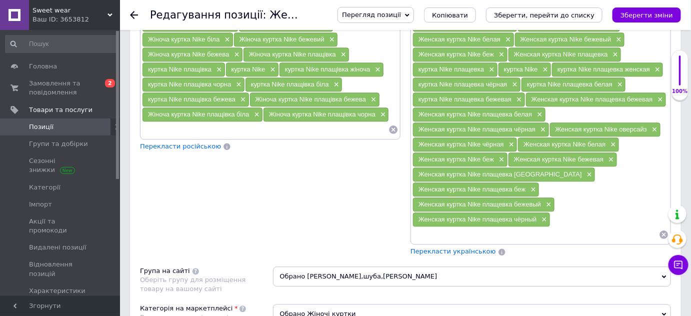
paste input "Женская куртка Nike плащевка"
type input "Женская куртка Nike плащевка белый"
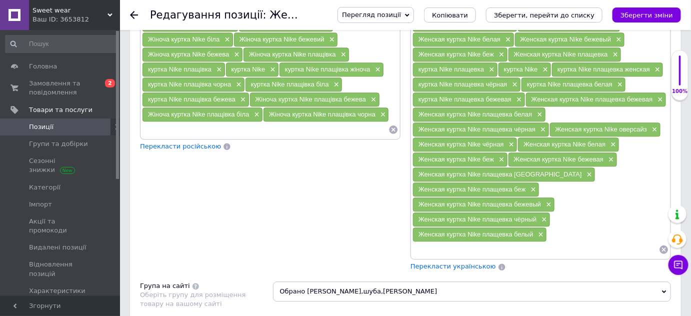
click at [397, 142] on div "Перекласти російською" at bounding box center [270, 146] width 260 height 9
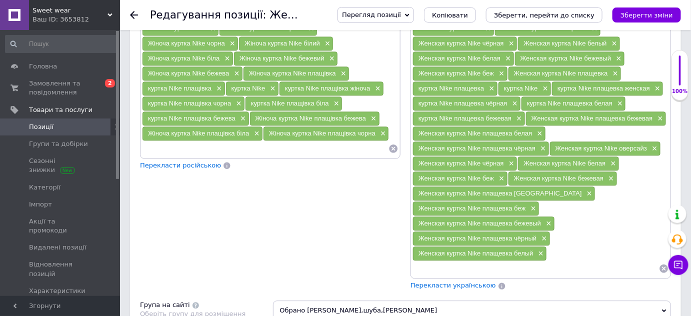
scroll to position [746, 0]
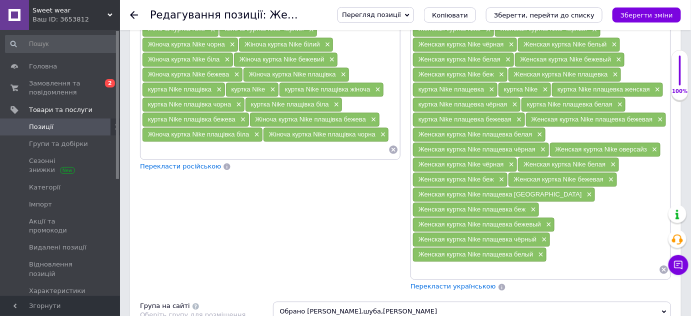
click at [447, 262] on input at bounding box center [535, 269] width 246 height 15
type input "Зимняя куртка женская"
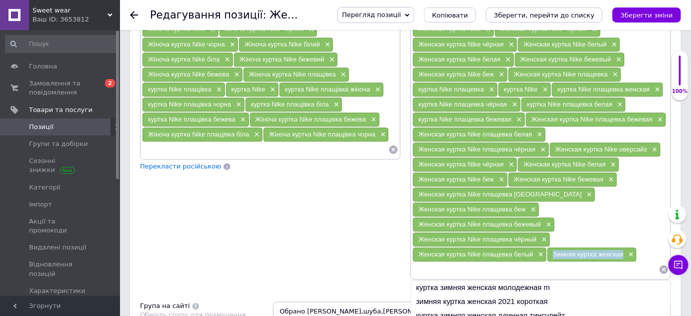
drag, startPoint x: 551, startPoint y: 240, endPoint x: 626, endPoint y: 237, distance: 75.5
click at [626, 247] on div "Зимняя куртка женская ×" at bounding box center [591, 254] width 89 height 14
copy span "Зимняя куртка женская"
click at [458, 265] on div "Женская куртка Nike × Женская куртка Nike чёрный × Женская куртка Nike чёрная ×…" at bounding box center [540, 149] width 260 height 260
click at [454, 262] on input at bounding box center [535, 269] width 246 height 15
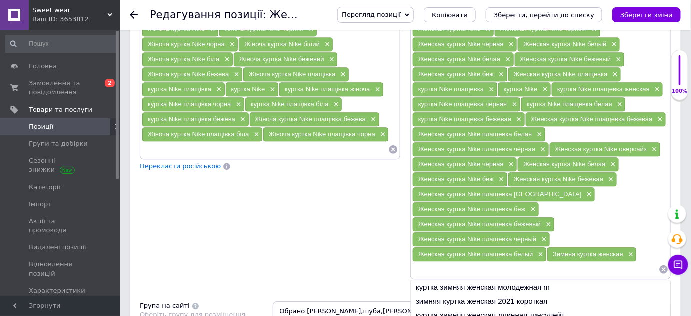
paste input "Зимняя куртка женская"
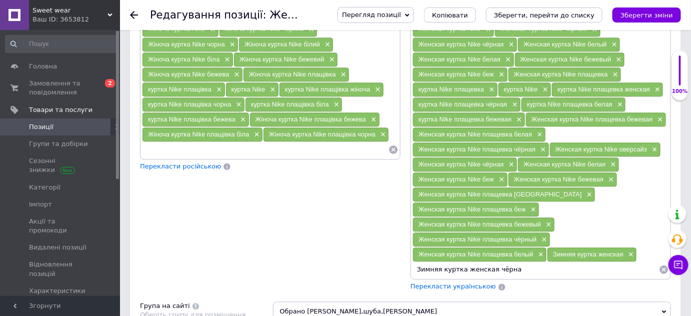
type input "Зимняя куртка женская чёрная"
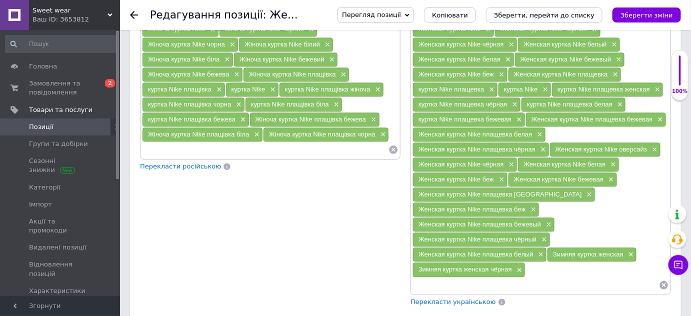
paste input "Зимняя куртка женская"
type input "Зимняя куртка женская беж"
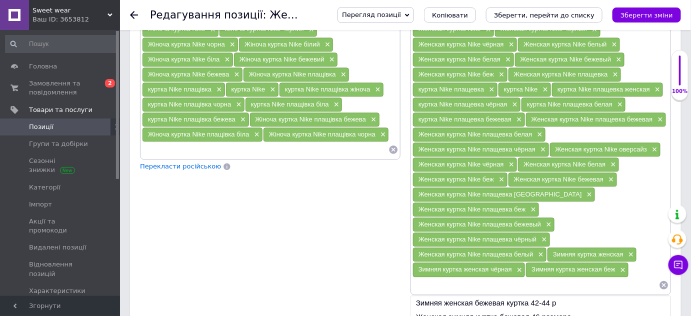
paste input "Зимняя куртка женская"
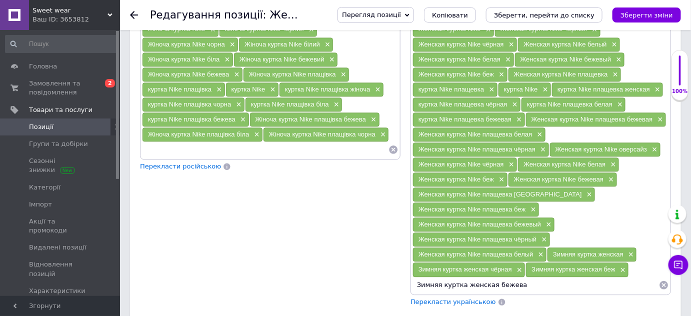
type input "Зимняя куртка женская бежевая"
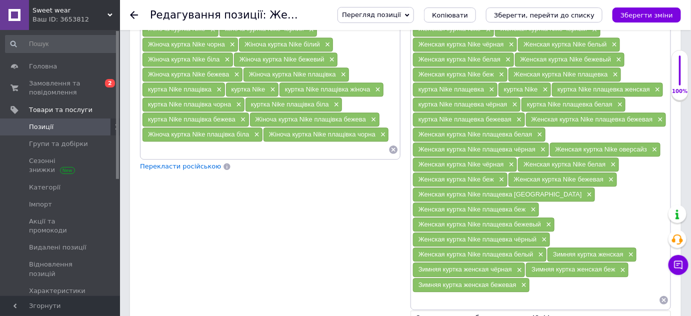
paste input "Зимняя куртка женская"
type input "Зимняя куртка женская чёрный"
paste input "Зимняя куртка женская"
type input "З"
paste input "Зимняя куртка женская"
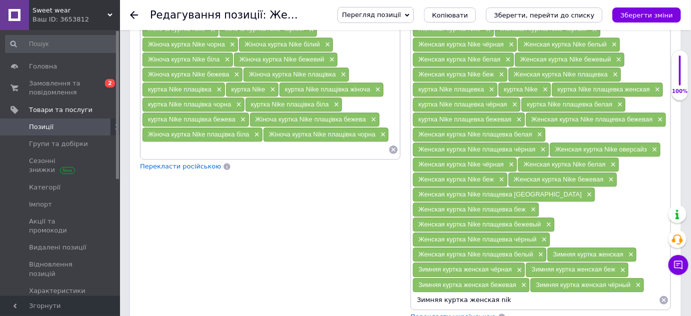
type input "Зимняя куртка женская nike"
drag, startPoint x: 419, startPoint y: 283, endPoint x: 502, endPoint y: 289, distance: 83.1
click at [502, 293] on div "Зимняя куртка женская nike ×" at bounding box center [464, 300] width 103 height 14
copy span "Зимняя куртка женская nike"
click at [557, 292] on input at bounding box center [587, 299] width 142 height 15
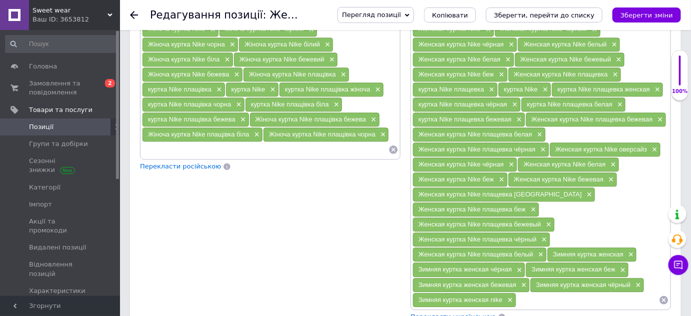
paste input "Зимняя куртка женская nike"
type input "Зимняя куртка женская nike чёрная"
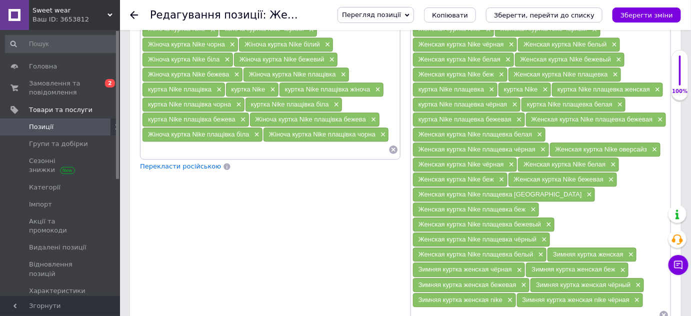
paste input "Зимняя куртка женская nike"
type input "Зимняя куртка женская nike бежевая"
paste input "Зимняя куртка женская nike"
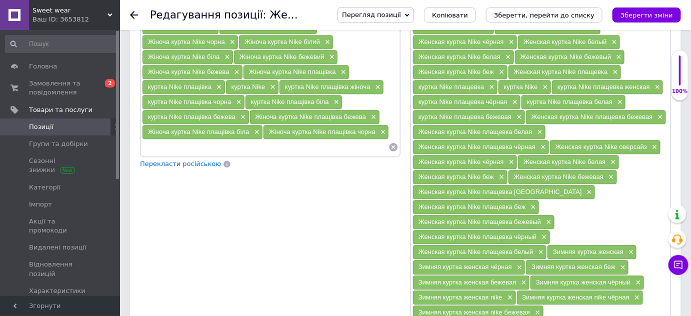
type input "Зимняя куртка женская nike белая"
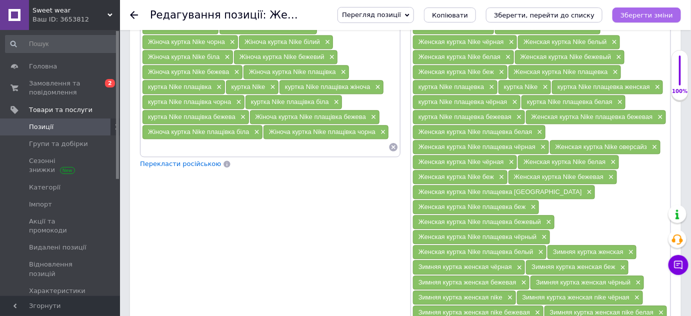
click at [656, 15] on icon "Зберегти зміни" at bounding box center [646, 14] width 52 height 7
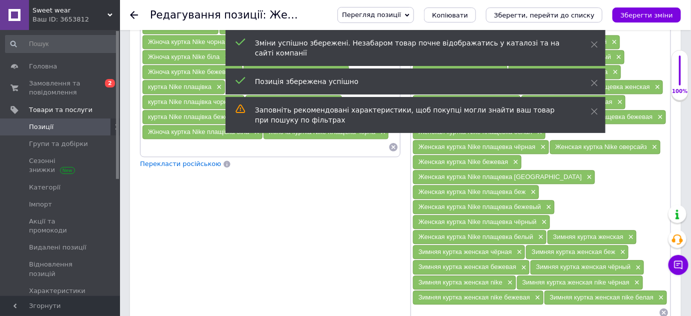
click at [168, 160] on span "Перекласти російською" at bounding box center [180, 163] width 81 height 7
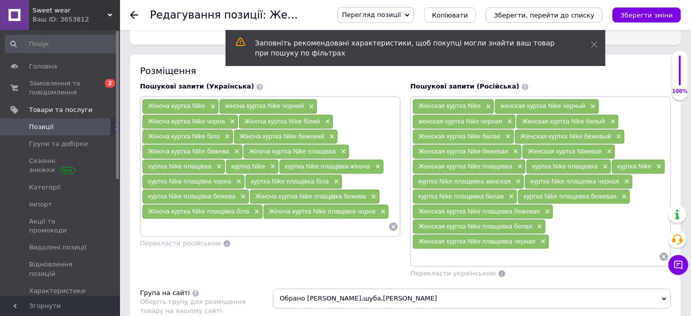
scroll to position [670, 0]
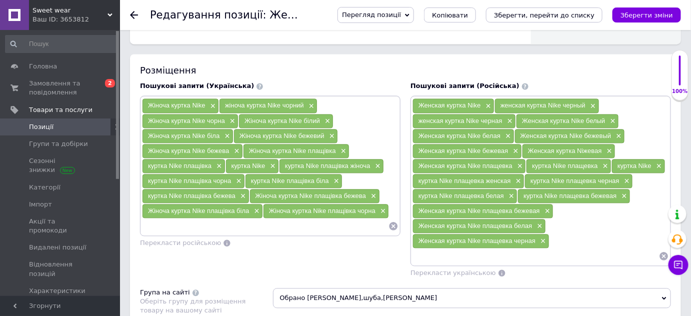
click at [456, 248] on input at bounding box center [535, 255] width 246 height 15
paste input "Зимняя куртка женская nike"
type input "Зимняя куртка женская nike"
paste input "Зимняя куртка женская nike"
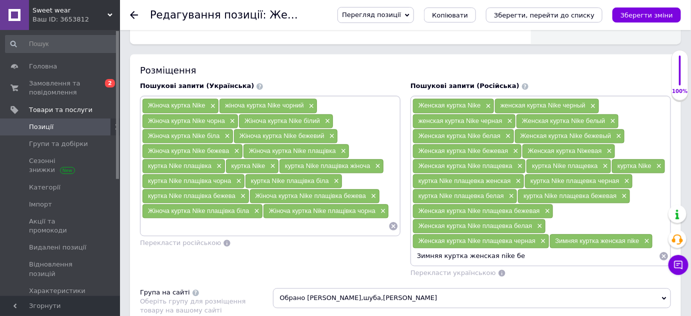
type input "Зимняя куртка женская nike беж"
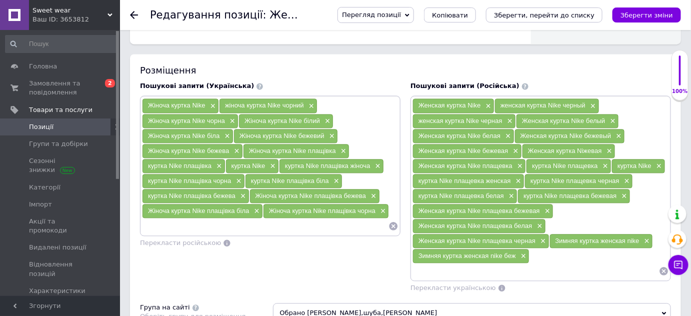
paste input "Зимняя куртка женская nike"
type input "Зимняя куртка женская nike бежевая"
paste input "Зимняя куртка женская nike"
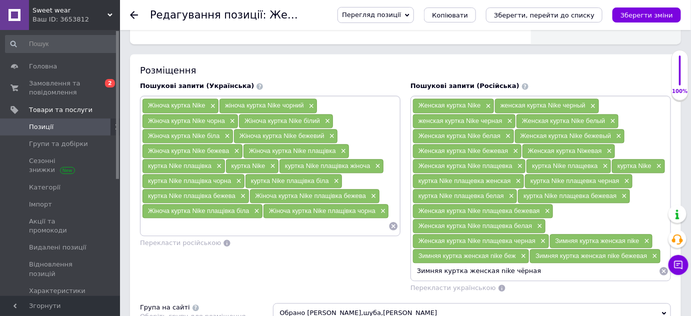
type input "Зимняя куртка женская nike чёрная"
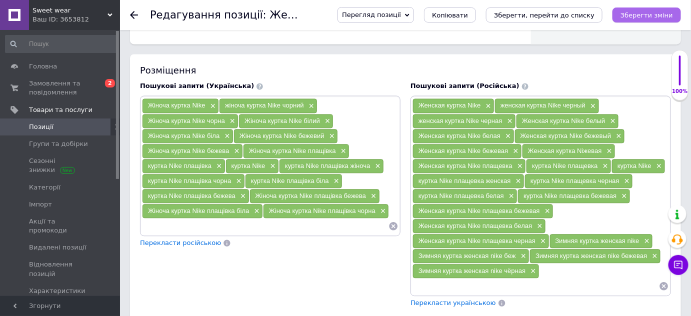
click at [649, 18] on icon "Зберегти зміни" at bounding box center [646, 14] width 52 height 7
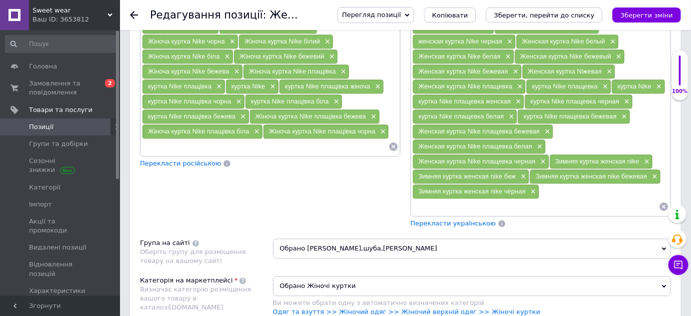
scroll to position [750, 0]
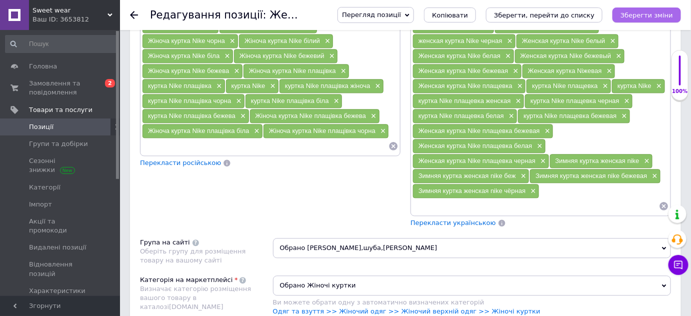
click at [663, 14] on icon "Зберегти зміни" at bounding box center [646, 14] width 52 height 7
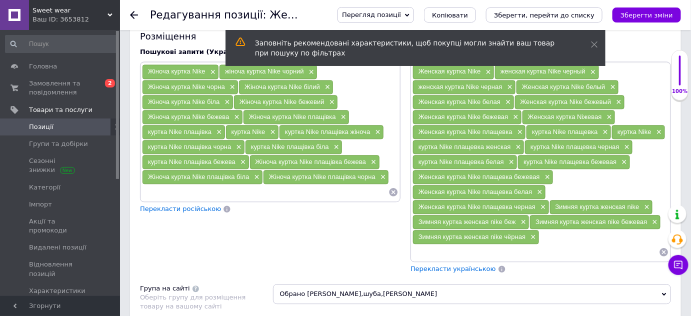
scroll to position [719, 0]
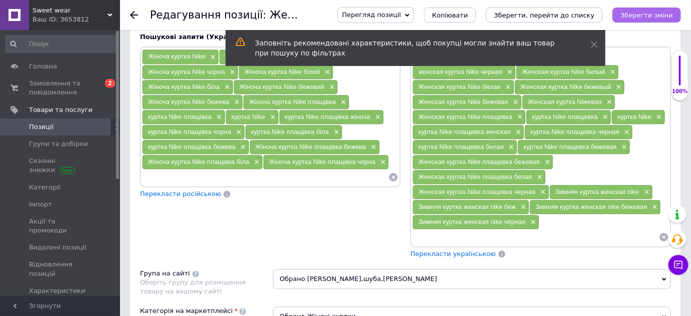
click at [655, 11] on icon "Зберегти зміни" at bounding box center [646, 14] width 52 height 7
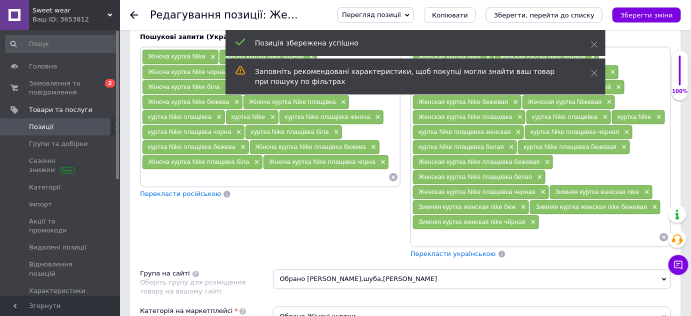
click at [45, 125] on span "Позиції" at bounding box center [41, 126] width 24 height 9
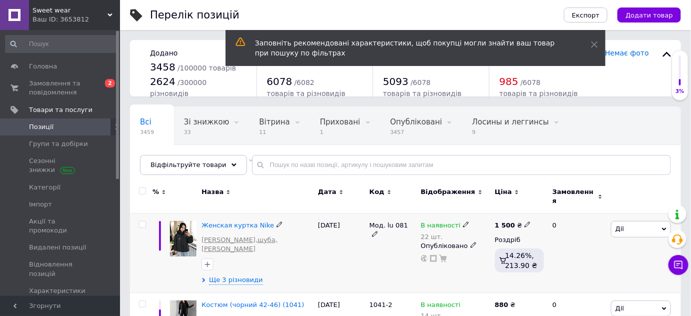
click at [224, 235] on link "[PERSON_NAME],шуба,[PERSON_NAME]" at bounding box center [256, 244] width 111 height 18
